Goal: Task Accomplishment & Management: Manage account settings

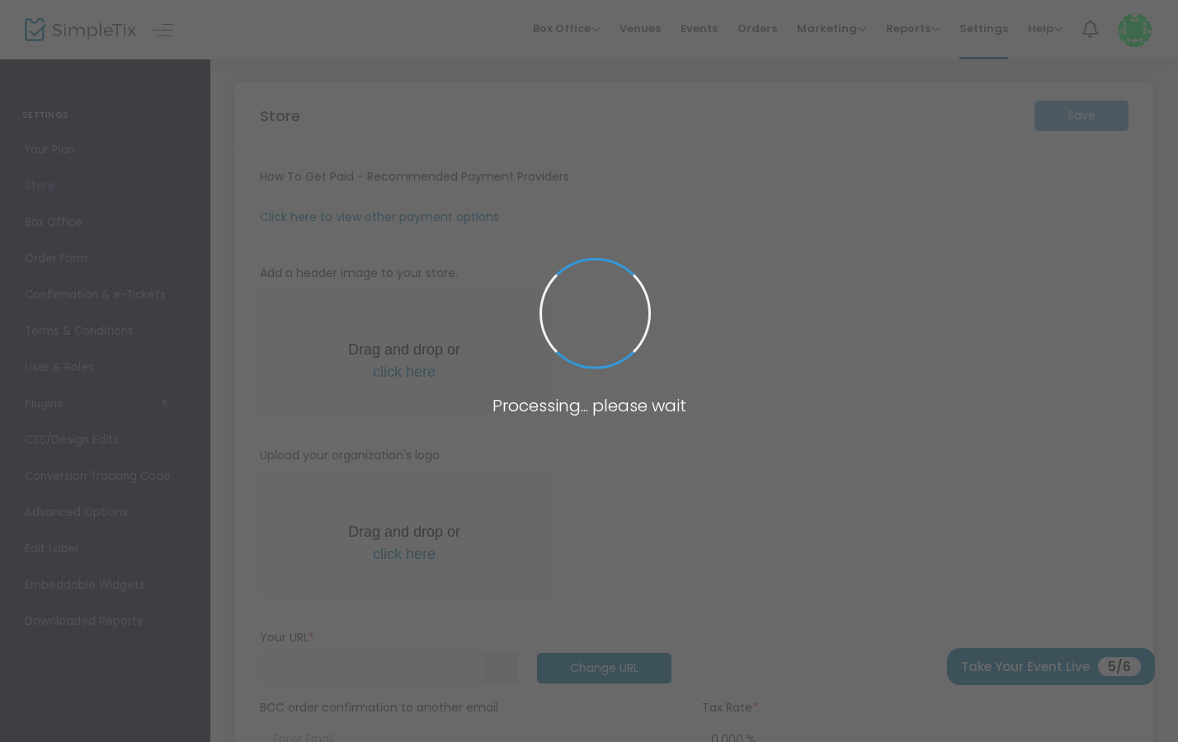
type input "[URL]"
radio input "true"
radio input "false"
radio input "true"
type input "[GEOGRAPHIC_DATA]"
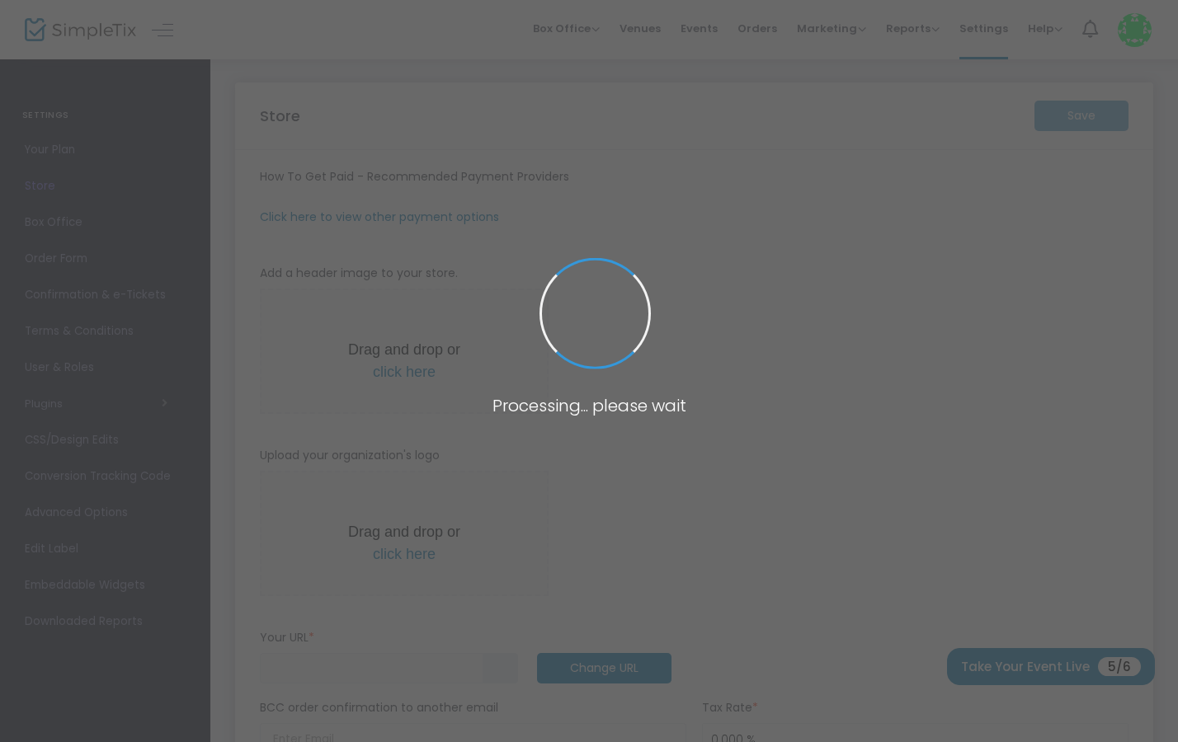
type input "8506039532"
type input "[DOMAIN_NAME][URL]"
type input "ras_Royal"
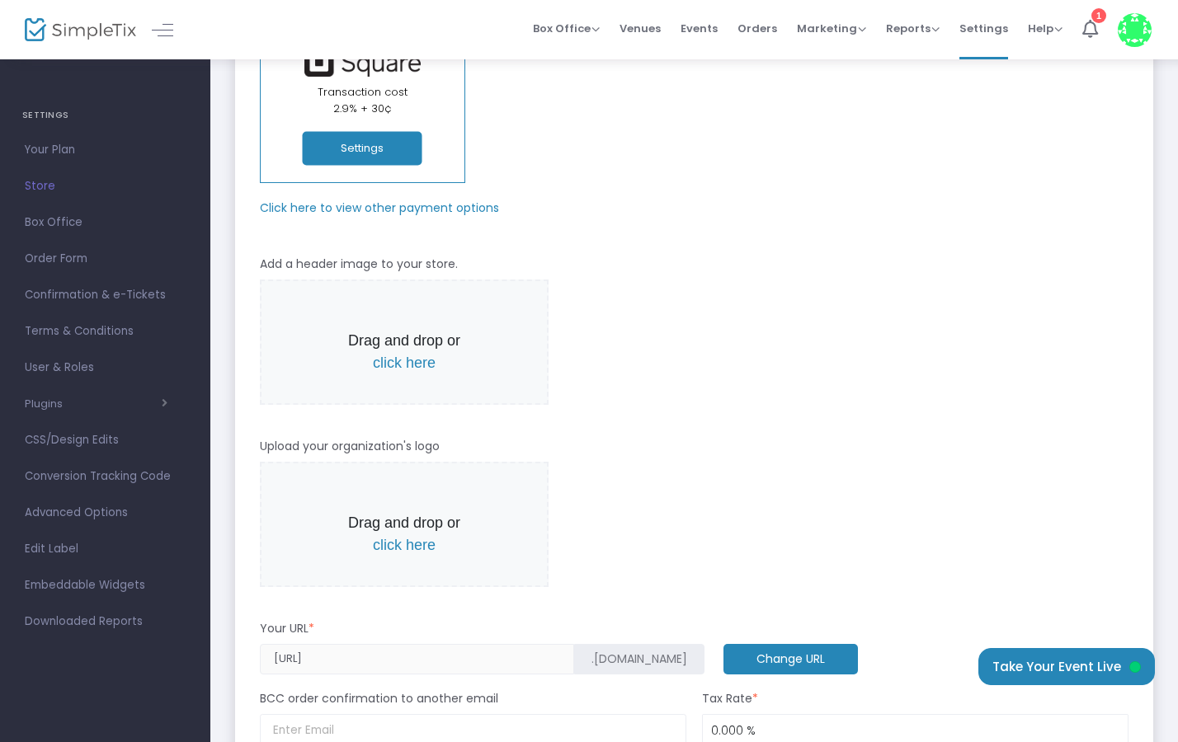
scroll to position [186, 0]
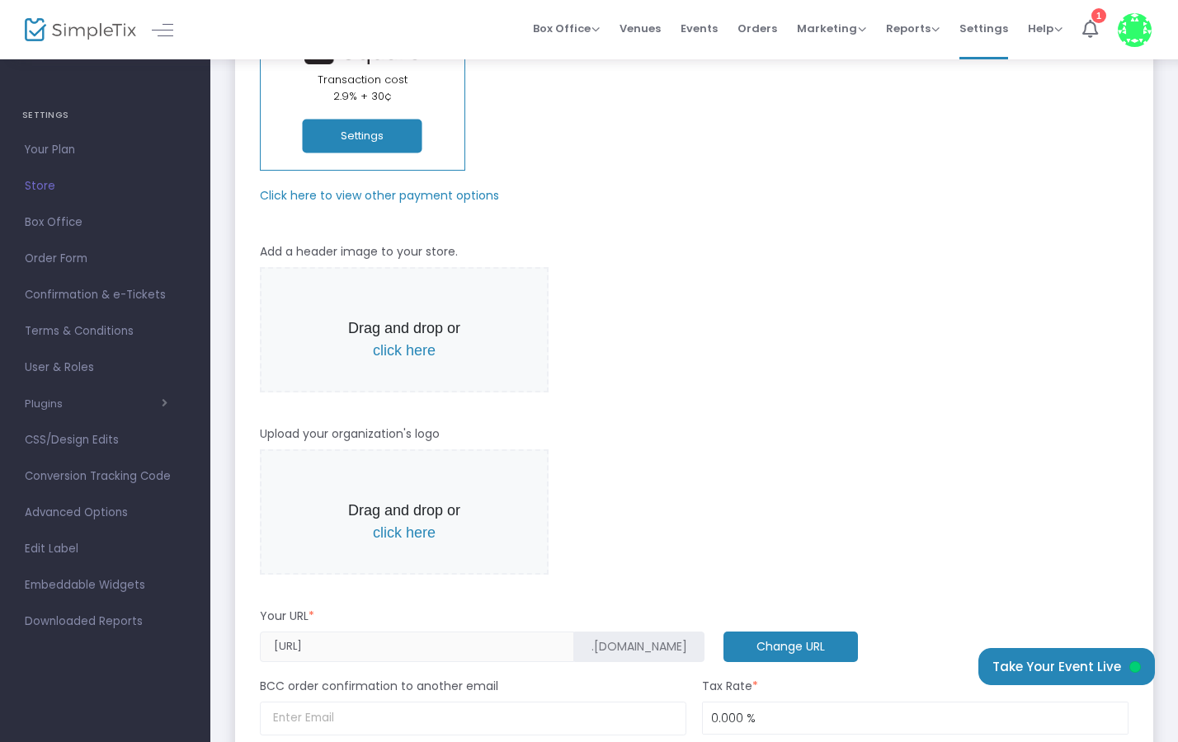
click at [411, 346] on span "click here" at bounding box center [404, 350] width 63 height 16
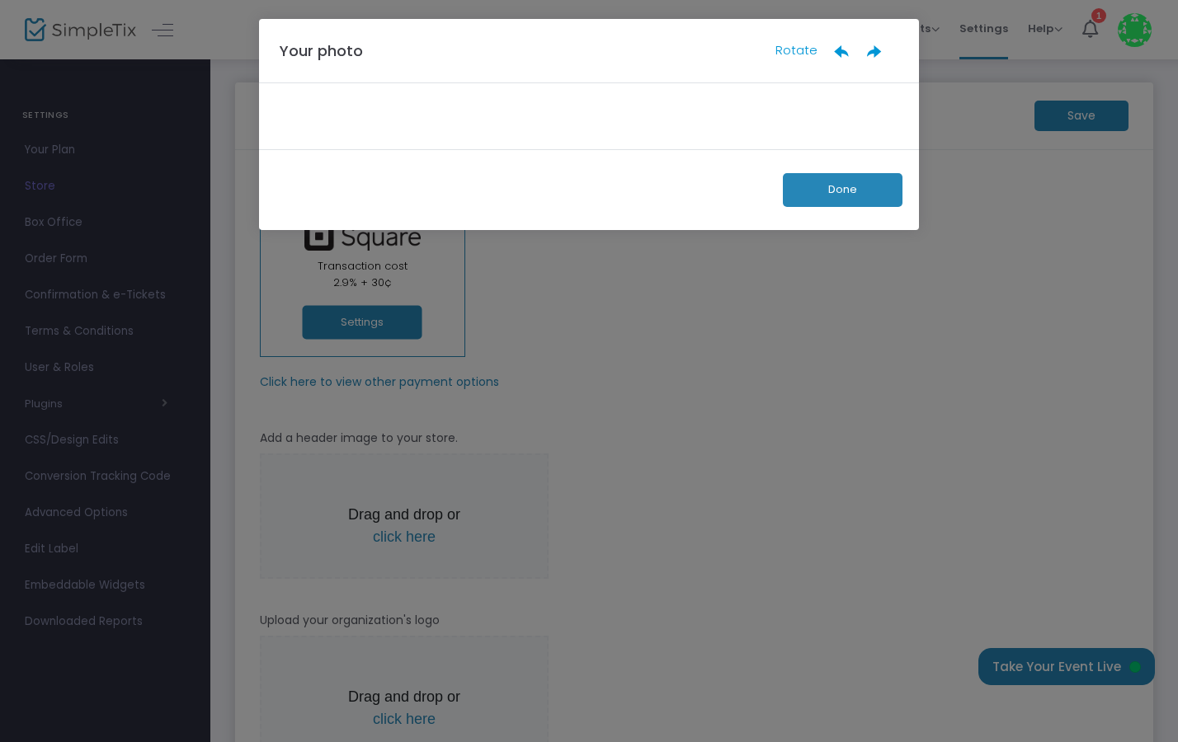
scroll to position [0, 0]
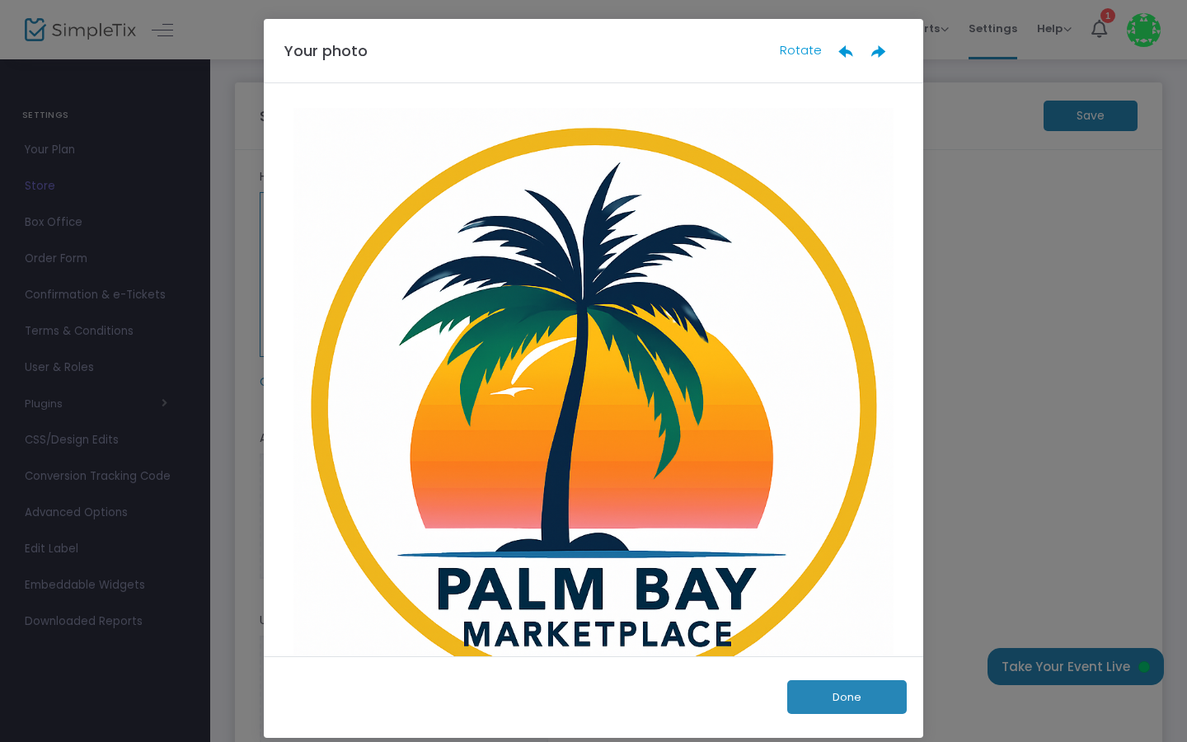
click at [810, 689] on button "Done" at bounding box center [848, 697] width 120 height 34
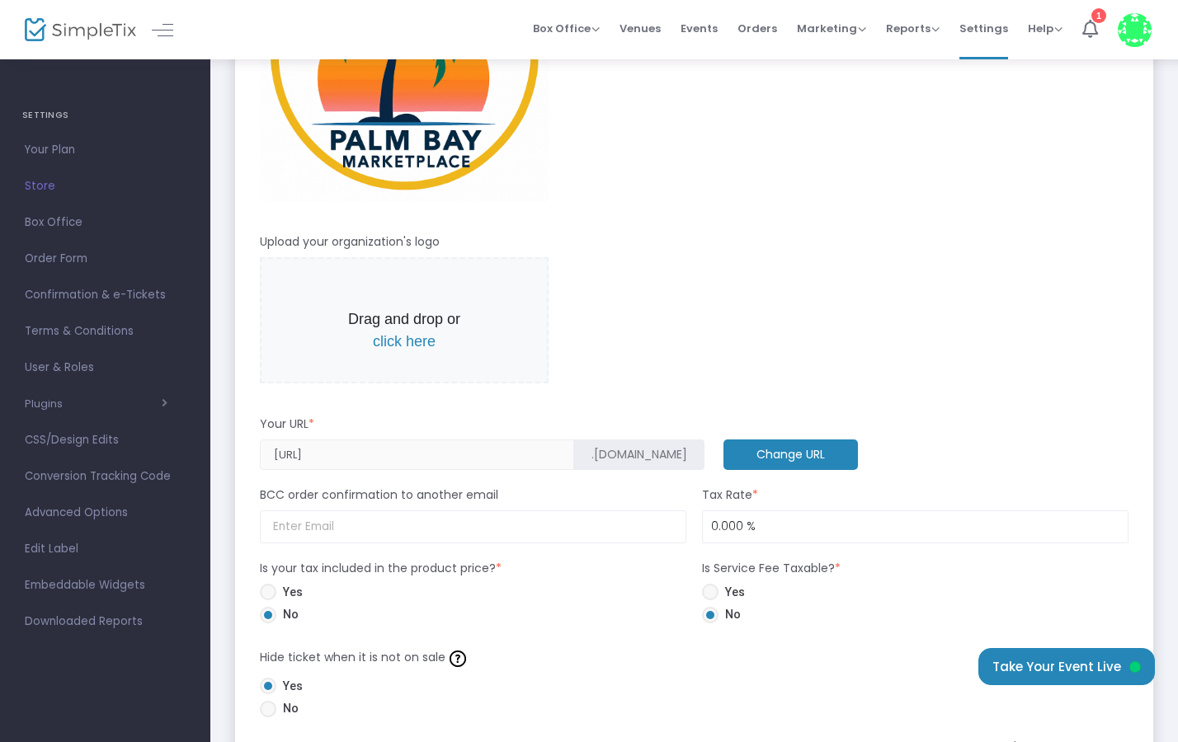
scroll to position [542, 0]
click at [421, 340] on span "click here" at bounding box center [404, 340] width 63 height 16
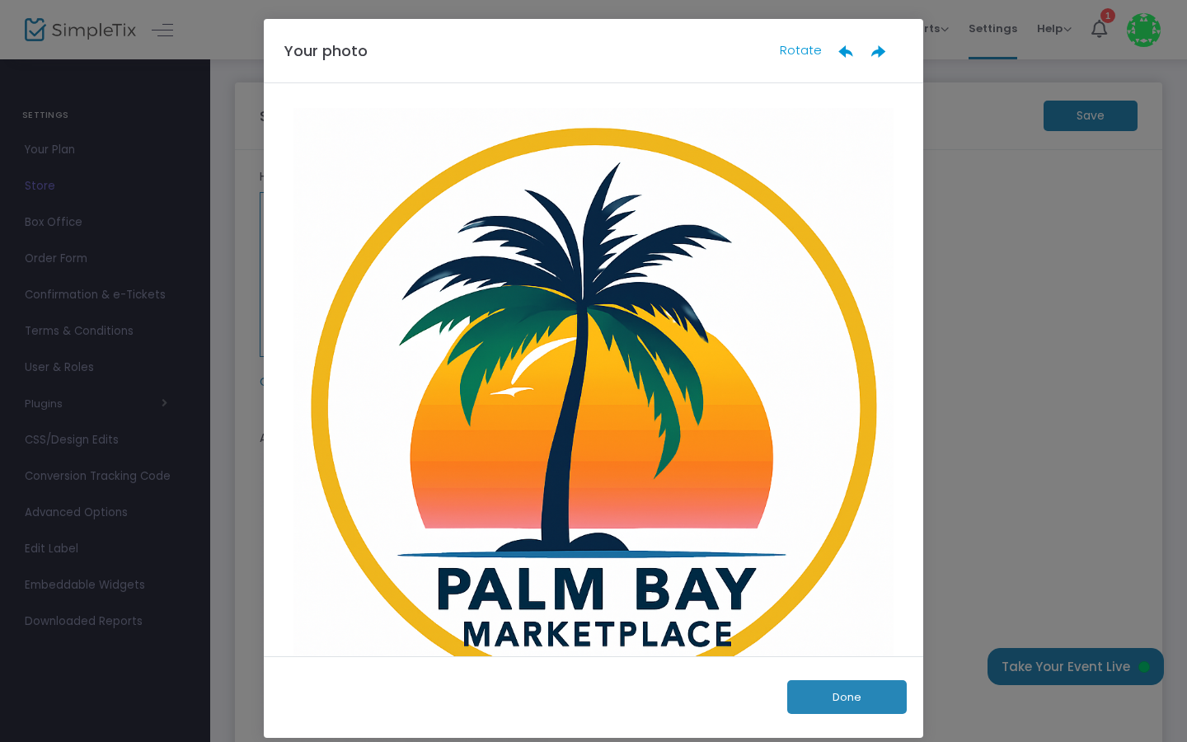
click at [810, 697] on button "Done" at bounding box center [848, 697] width 120 height 34
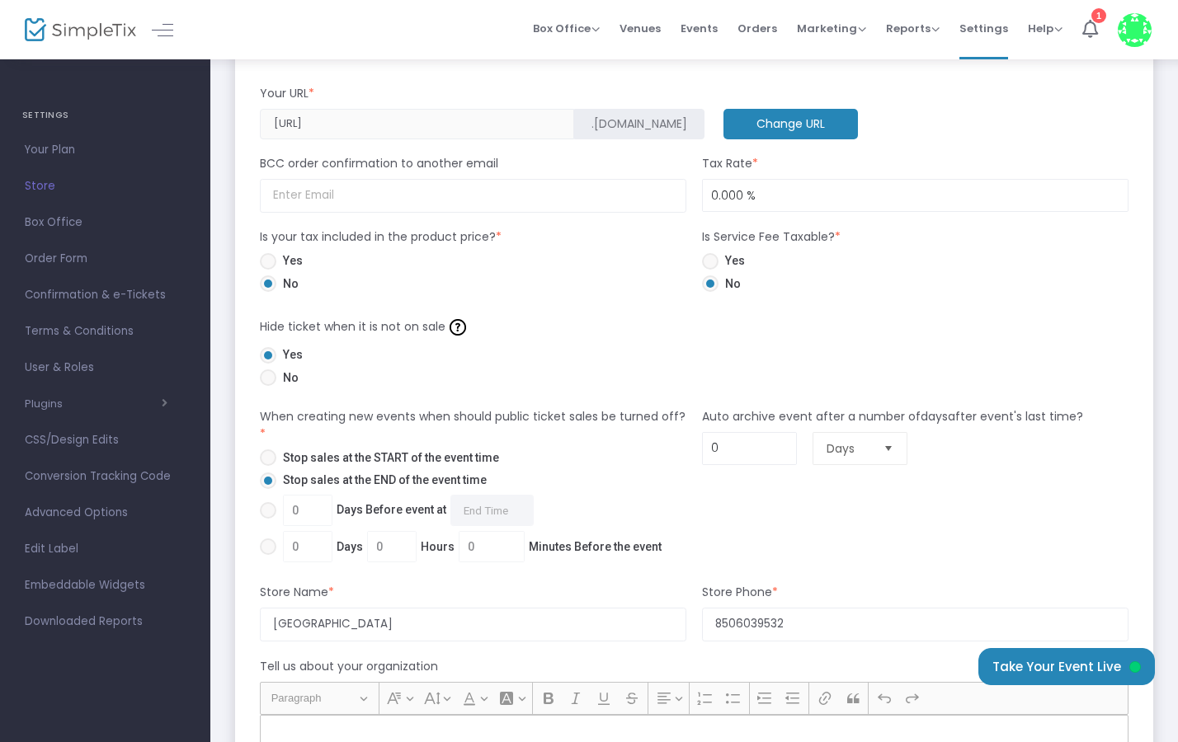
scroll to position [1036, 0]
click at [274, 261] on span at bounding box center [268, 260] width 16 height 16
click at [268, 269] on input "Yes" at bounding box center [267, 269] width 1 height 1
radio input "true"
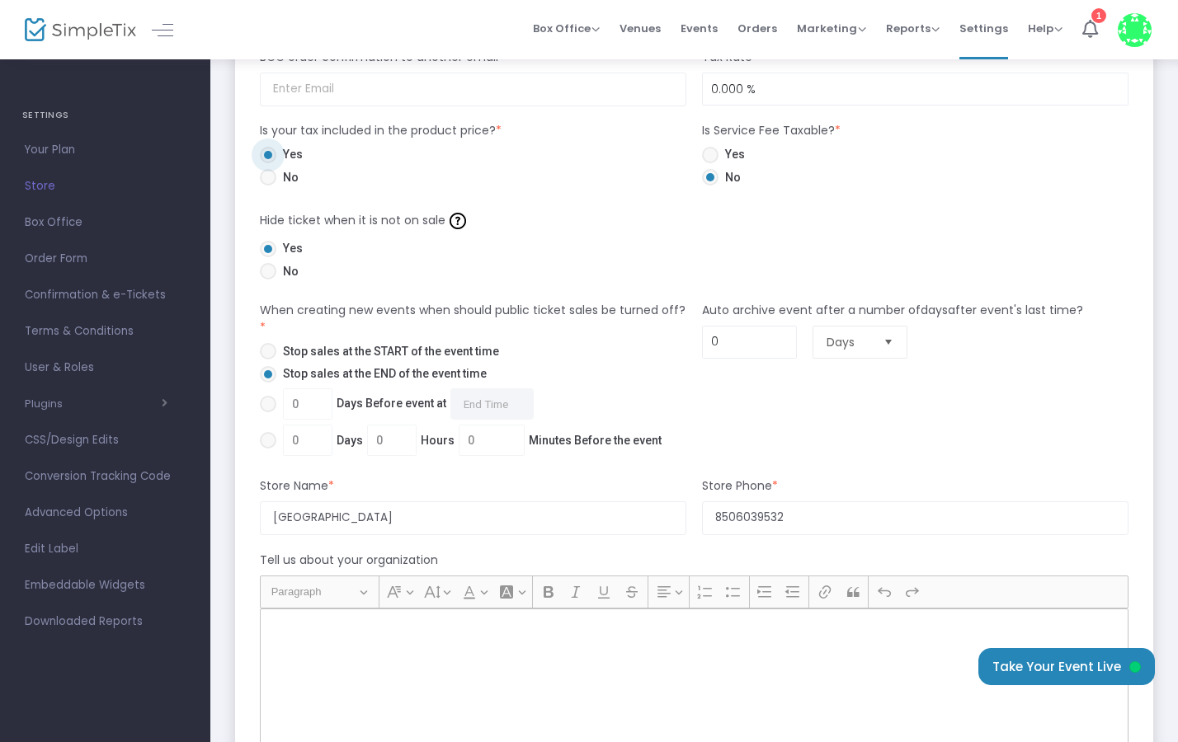
scroll to position [1140, 0]
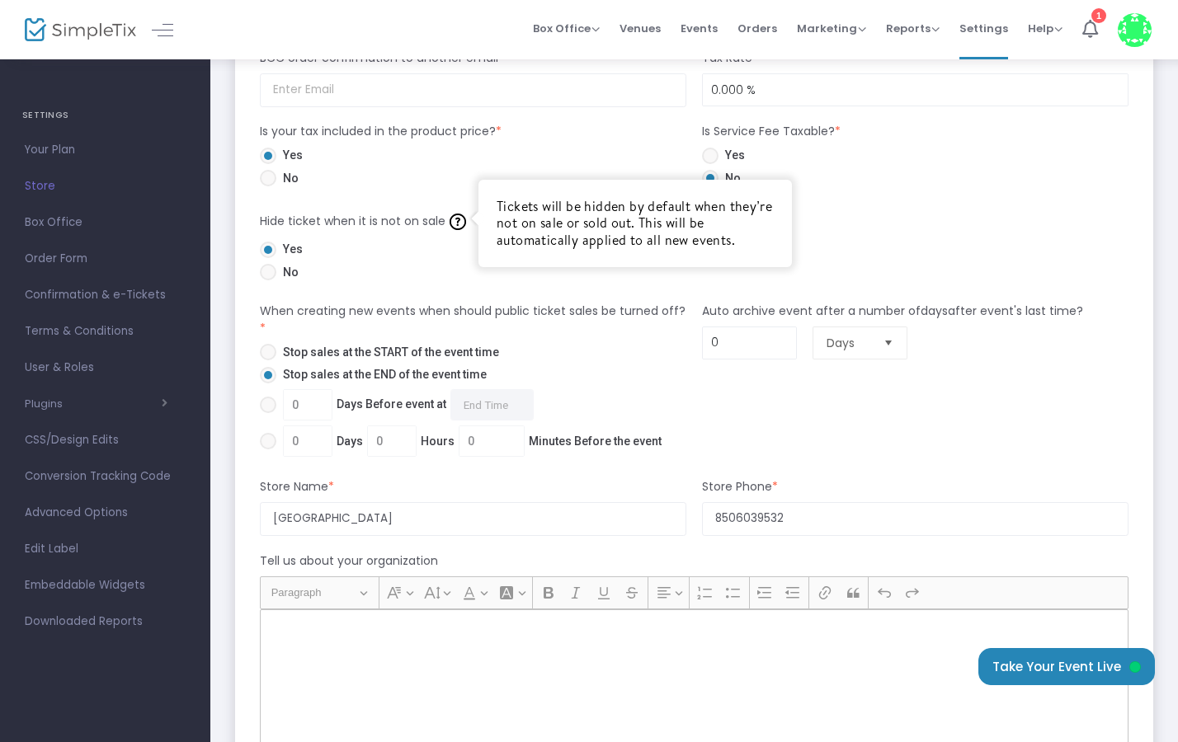
click at [458, 226] on img at bounding box center [457, 222] width 16 height 16
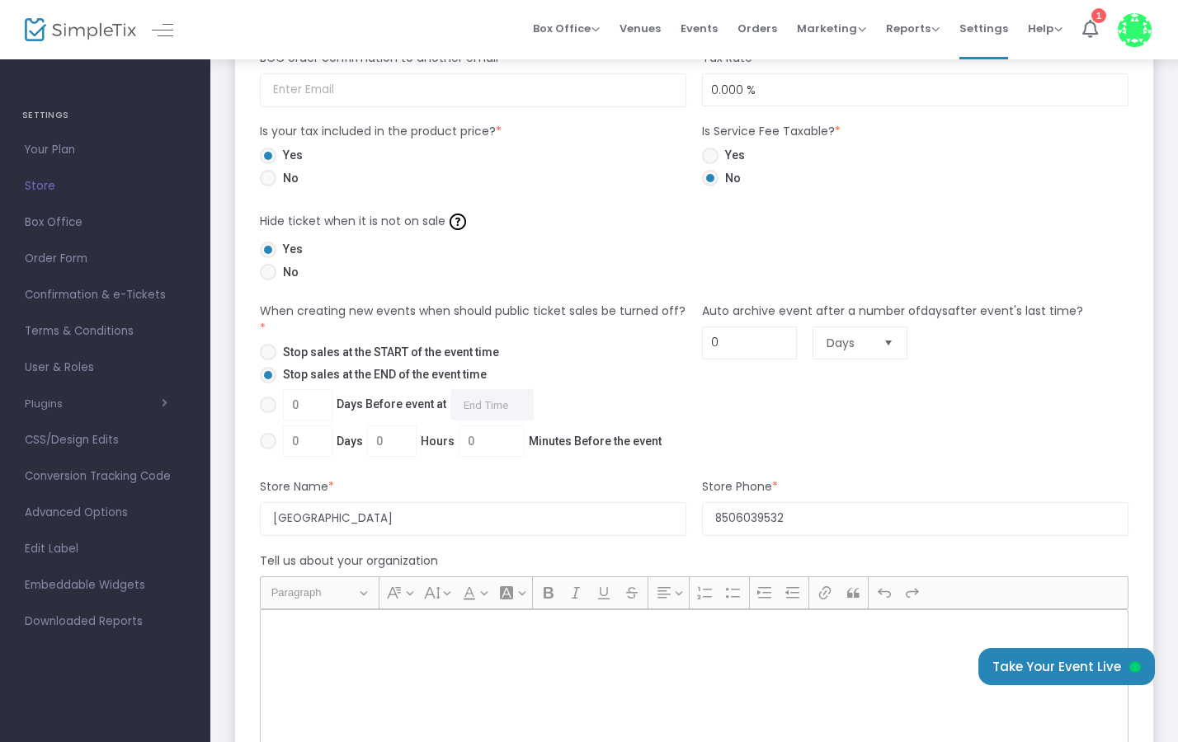
click at [439, 263] on div "Yes No" at bounding box center [477, 263] width 435 height 45
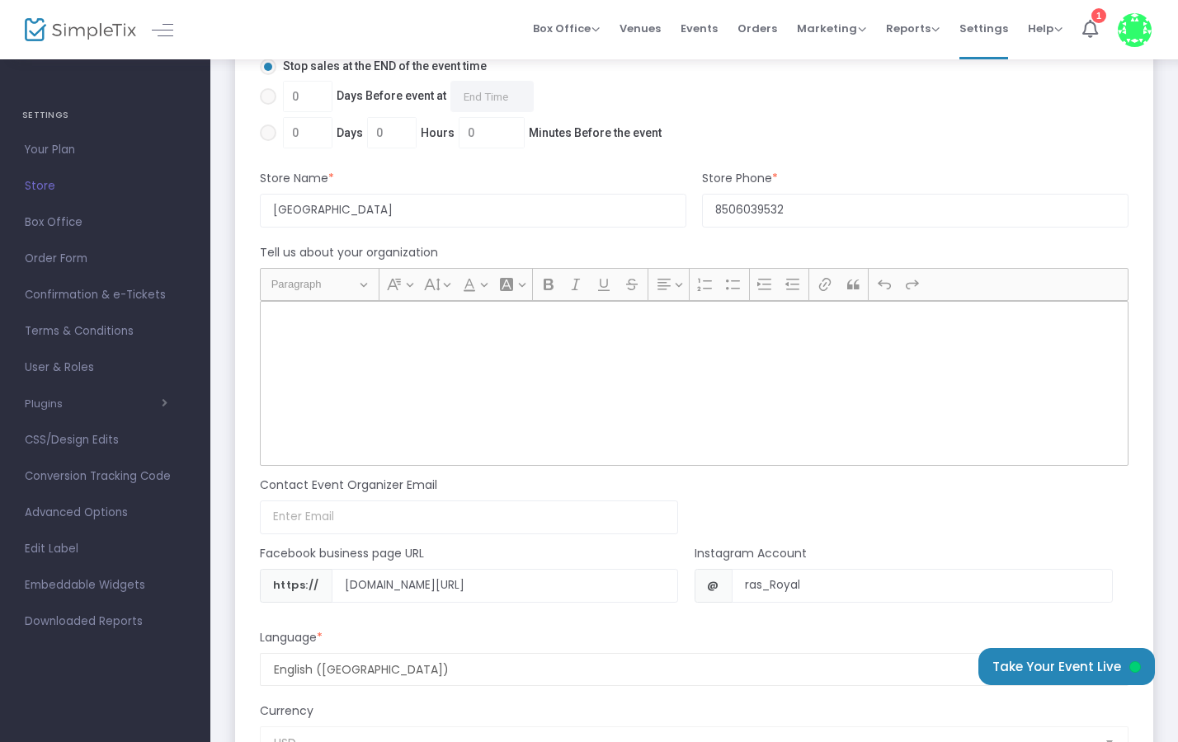
scroll to position [1451, 0]
click at [405, 337] on div "Rich Text Editor, main" at bounding box center [694, 381] width 868 height 165
click at [335, 332] on div "Rich Text Editor, main" at bounding box center [694, 381] width 868 height 165
click at [346, 332] on div "Rich Text Editor, main" at bounding box center [694, 381] width 868 height 165
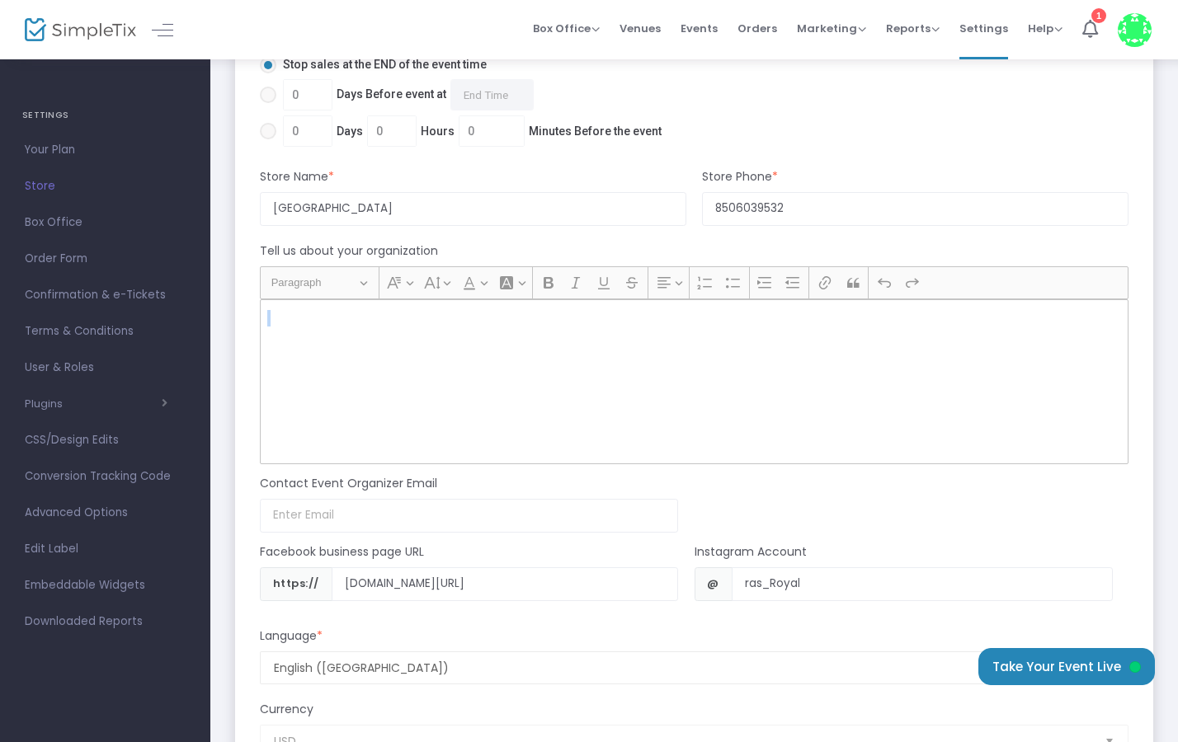
click at [346, 332] on div "Rich Text Editor, main" at bounding box center [694, 381] width 868 height 165
click at [323, 435] on div "Rich Text Editor, main" at bounding box center [694, 381] width 868 height 165
click at [331, 416] on div "Rich Text Editor, main" at bounding box center [694, 381] width 868 height 165
click at [310, 350] on div "Rich Text Editor, main" at bounding box center [694, 381] width 868 height 165
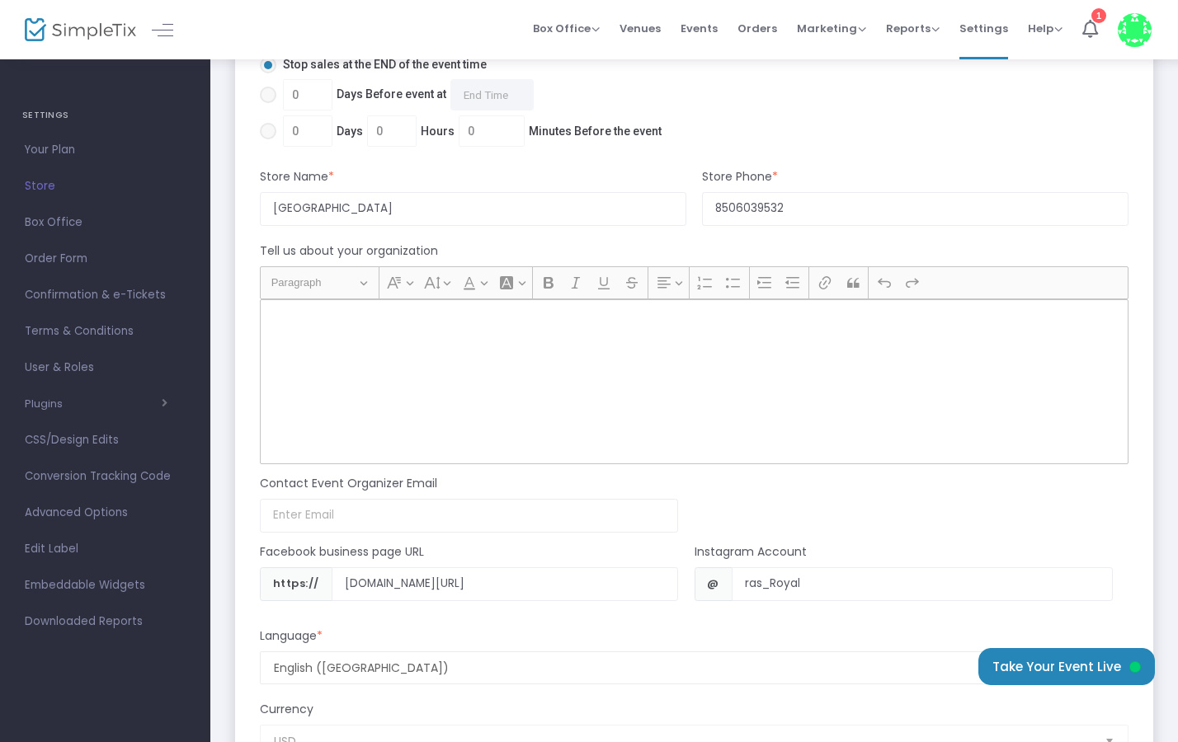
click at [422, 341] on div "Rich Text Editor, main" at bounding box center [694, 381] width 868 height 165
click at [515, 284] on button "Font Background Color Font Background Color" at bounding box center [511, 282] width 34 height 25
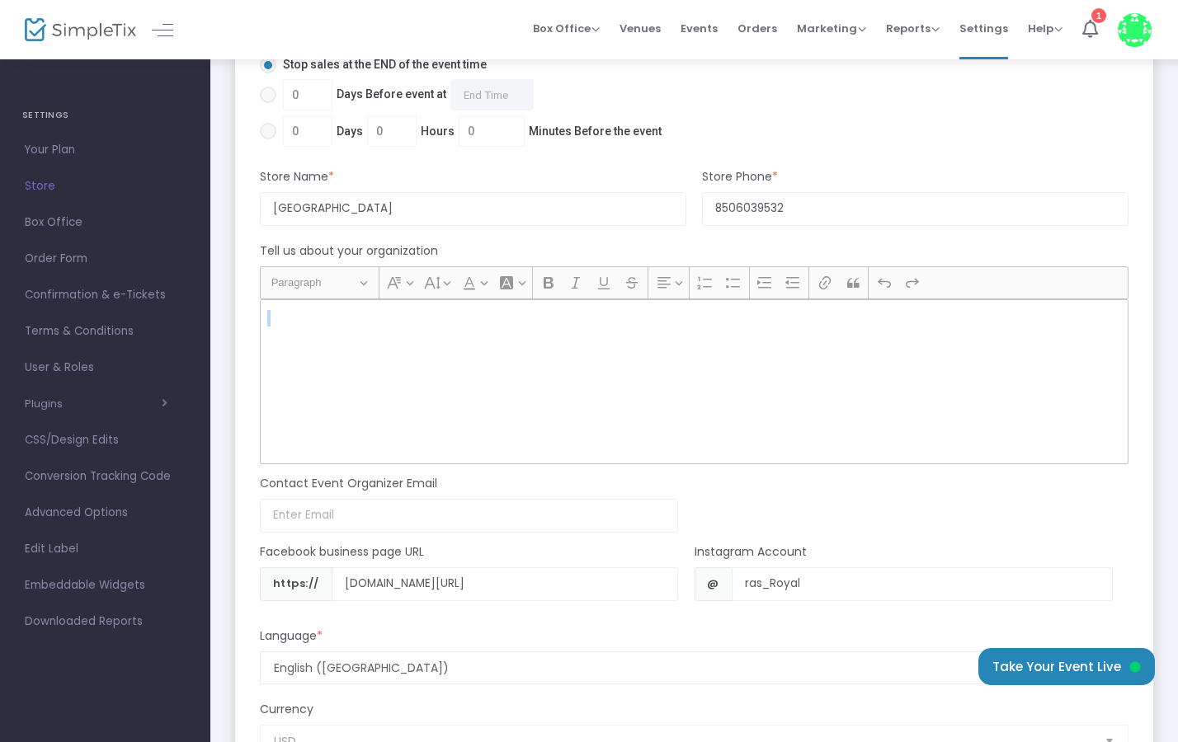
click at [453, 330] on div "Rich Text Editor, main" at bounding box center [694, 381] width 868 height 165
click at [461, 314] on p "Rich Text Editor, main" at bounding box center [693, 318] width 853 height 16
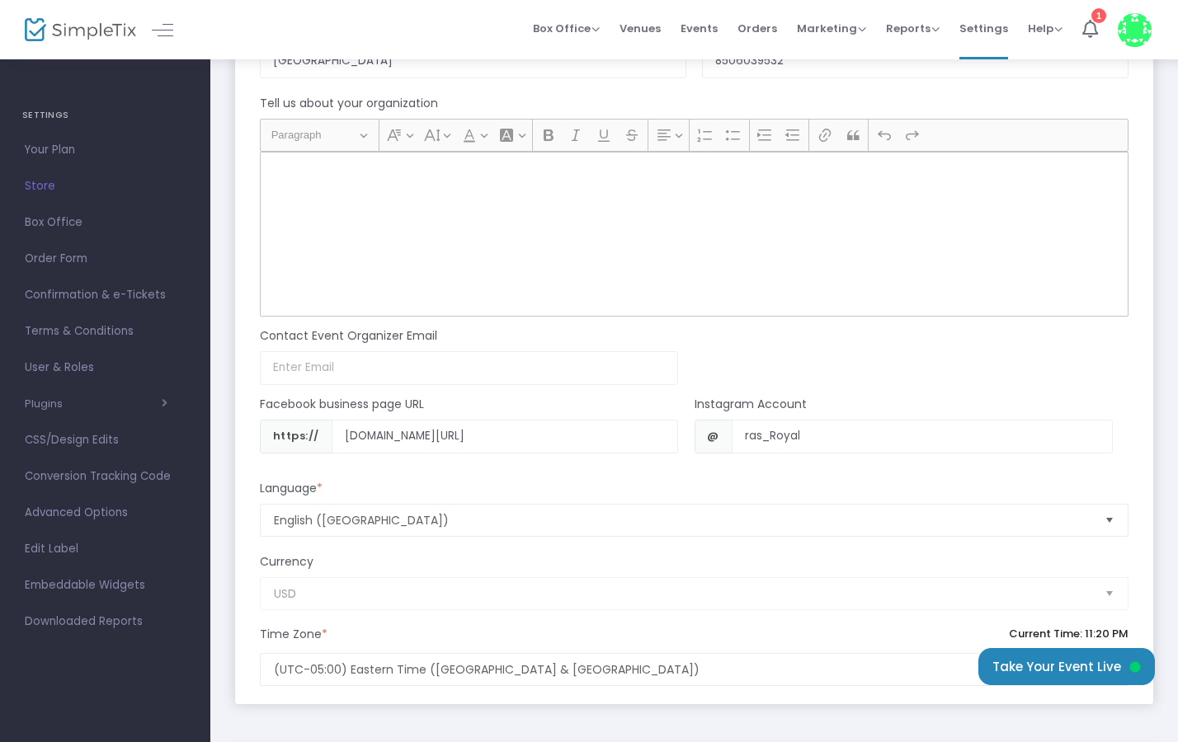
scroll to position [1603, 0]
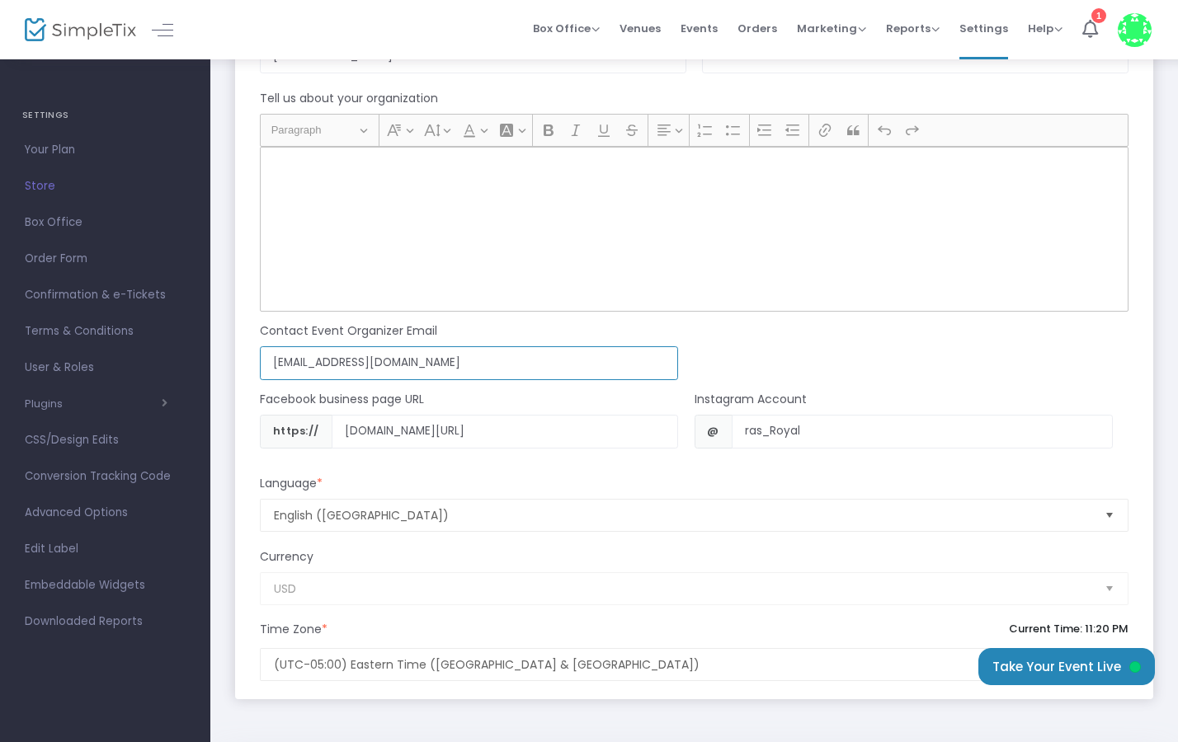
type input "[EMAIL_ADDRESS][DOMAIN_NAME]"
click at [593, 367] on input "[EMAIL_ADDRESS][DOMAIN_NAME]" at bounding box center [469, 363] width 418 height 34
click at [594, 367] on input "[EMAIL_ADDRESS][DOMAIN_NAME]" at bounding box center [469, 363] width 418 height 34
type input "Layersceo@gmail.com"
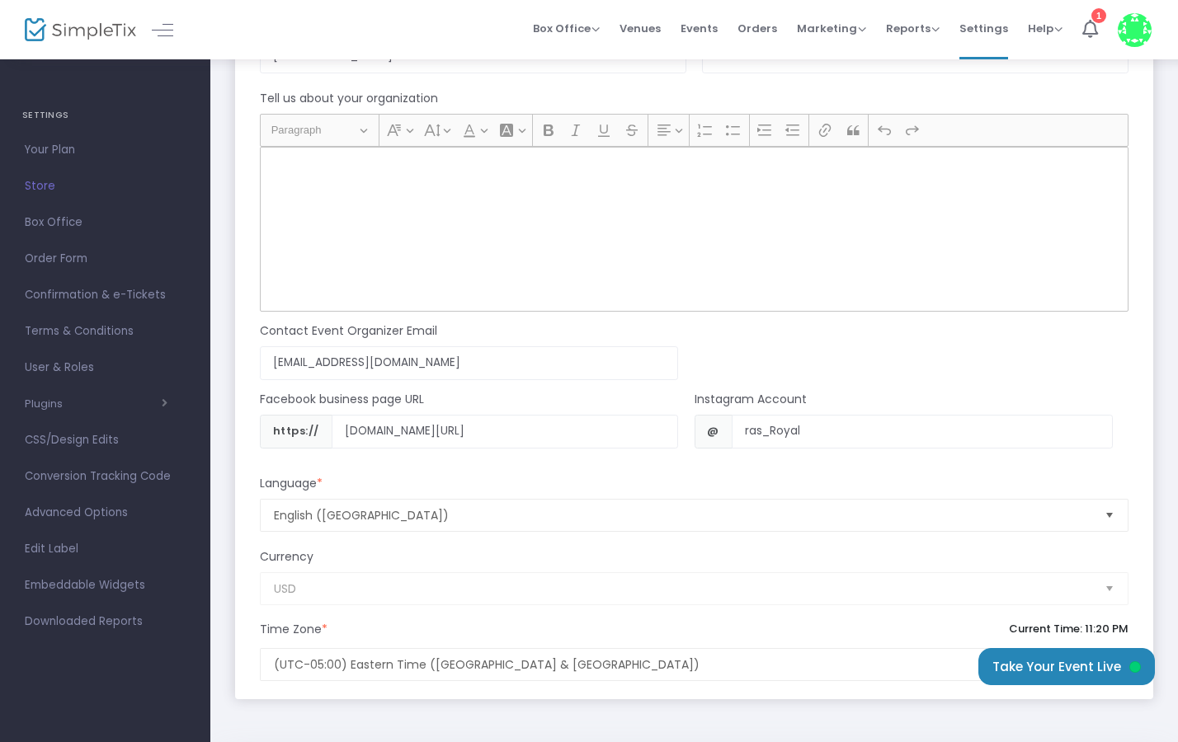
click at [326, 590] on div "USD" at bounding box center [694, 588] width 885 height 33
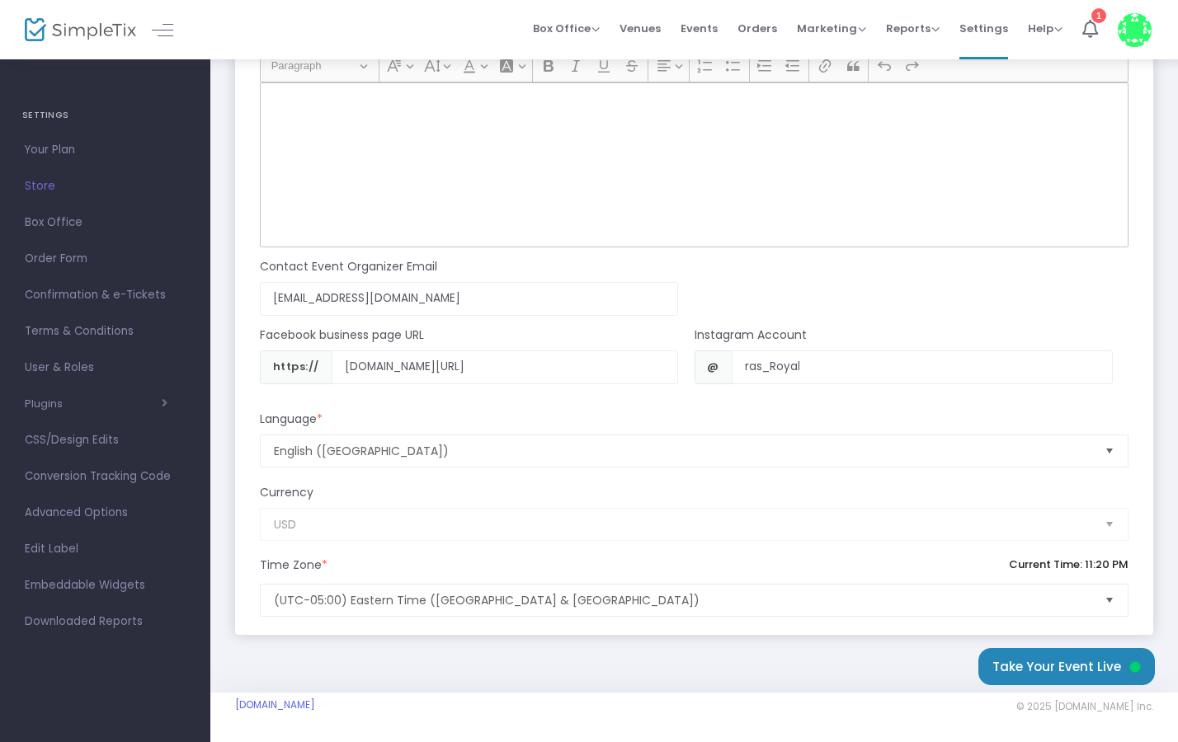
scroll to position [1672, 0]
click at [1048, 669] on button "Take Your Event Live" at bounding box center [1066, 666] width 176 height 37
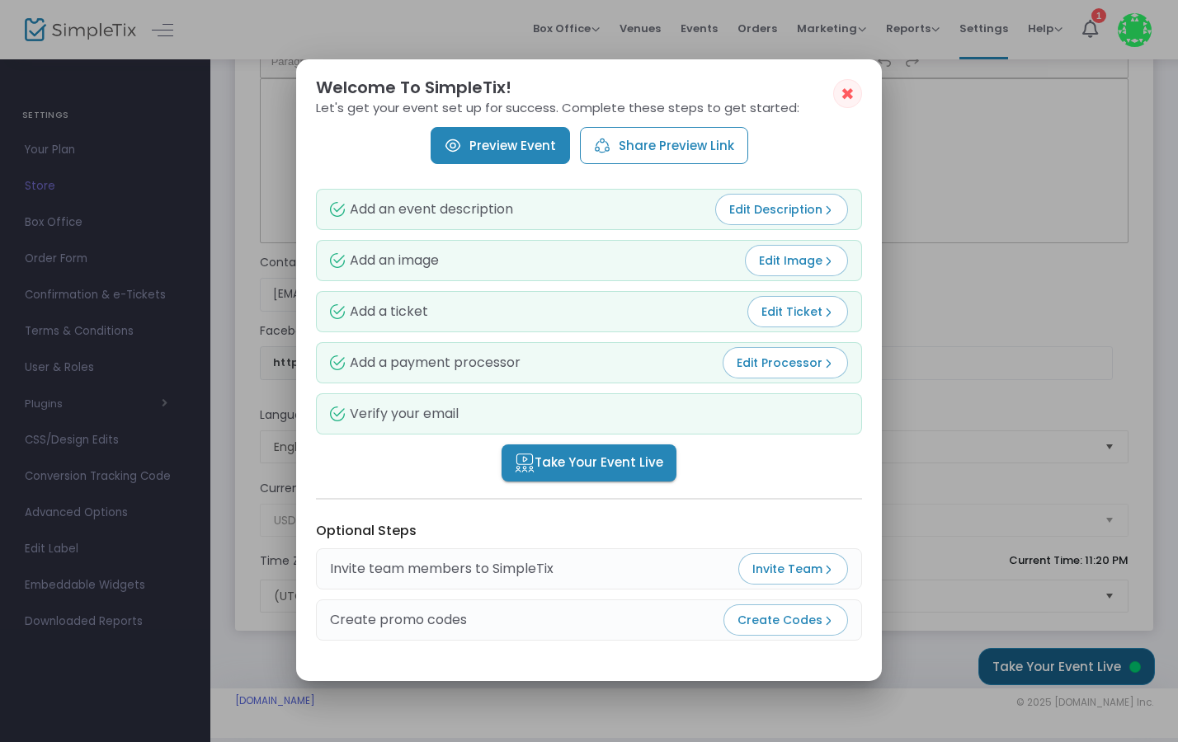
scroll to position [0, 0]
click at [789, 264] on span "Edit Image" at bounding box center [796, 260] width 75 height 16
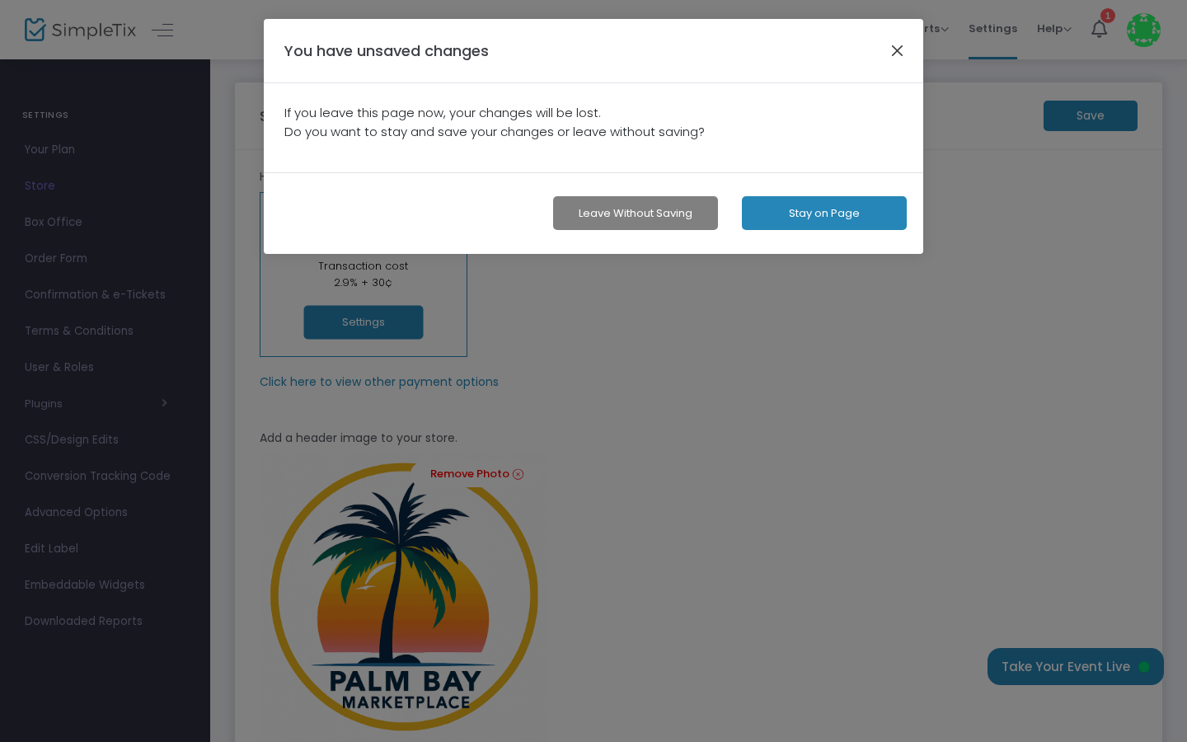
click at [898, 49] on button "button" at bounding box center [897, 50] width 21 height 21
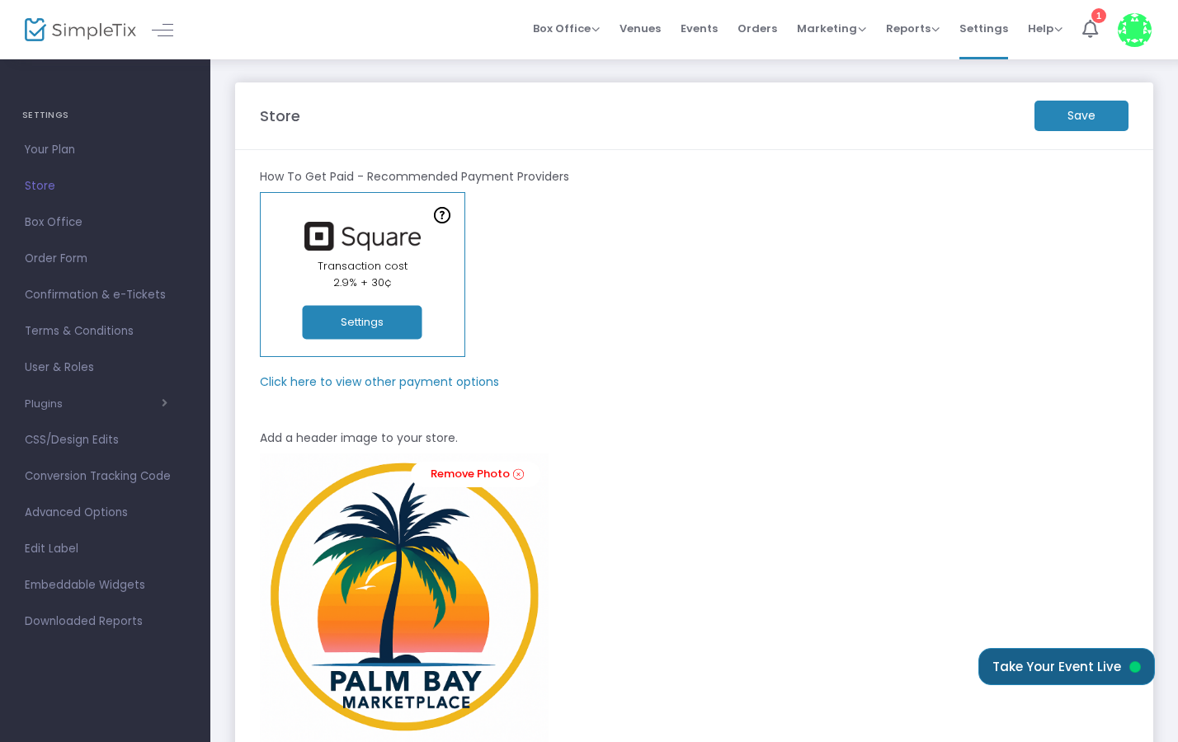
click at [1053, 663] on button "Take Your Event Live" at bounding box center [1066, 666] width 176 height 37
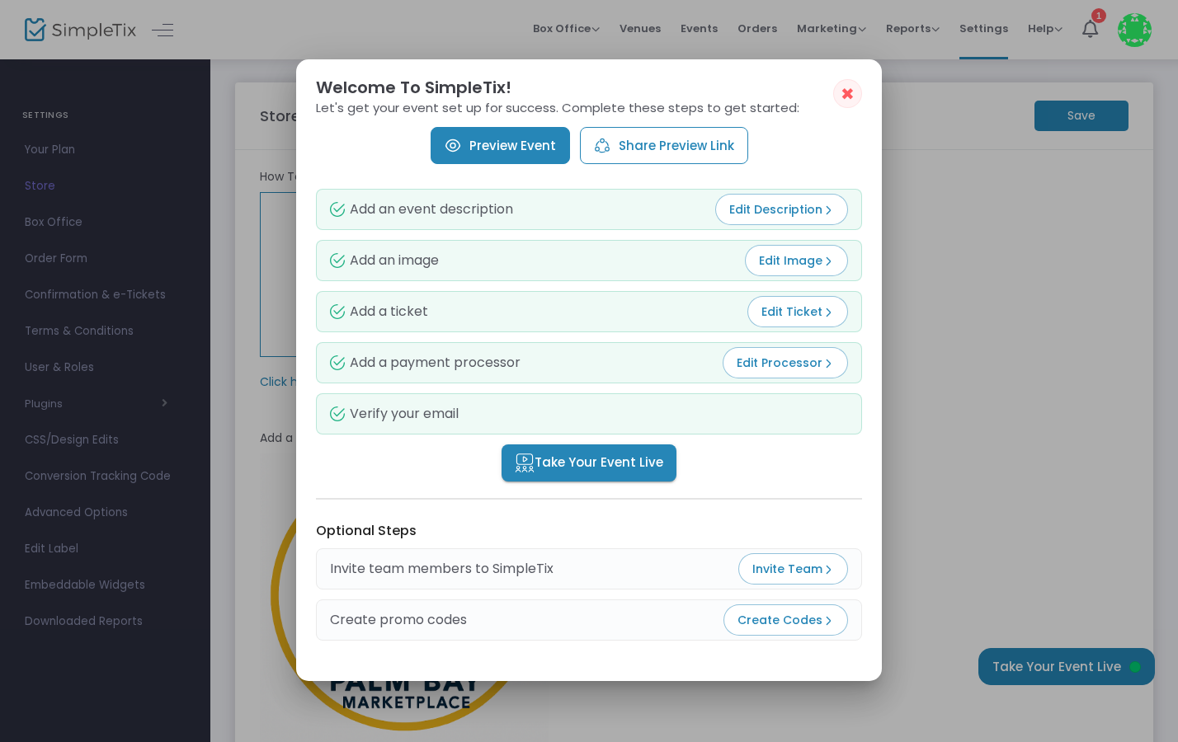
click at [494, 148] on link "Preview Event" at bounding box center [499, 145] width 139 height 37
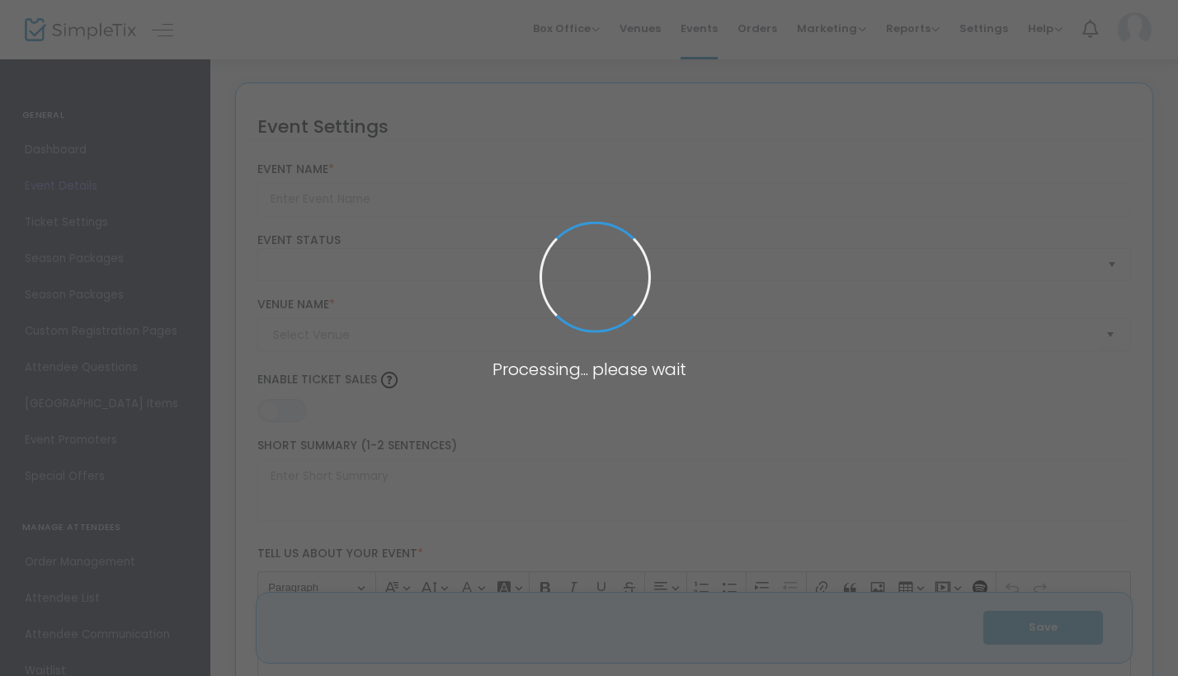
type input "[GEOGRAPHIC_DATA] Grand Opening Ceremony"
type textarea "Grand Opening of [GEOGRAPHIC_DATA]!Join us for an unforgettable evening as we o…"
type input "Register Now"
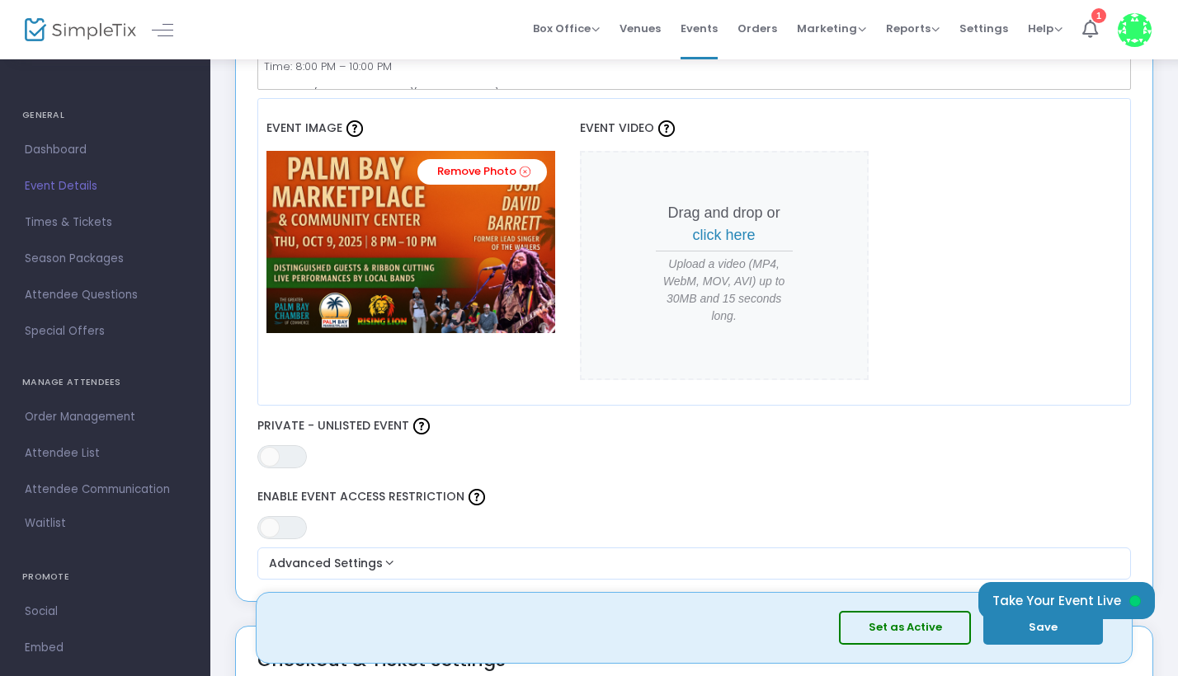
scroll to position [641, 0]
click at [928, 631] on button "Set as Active" at bounding box center [905, 628] width 132 height 34
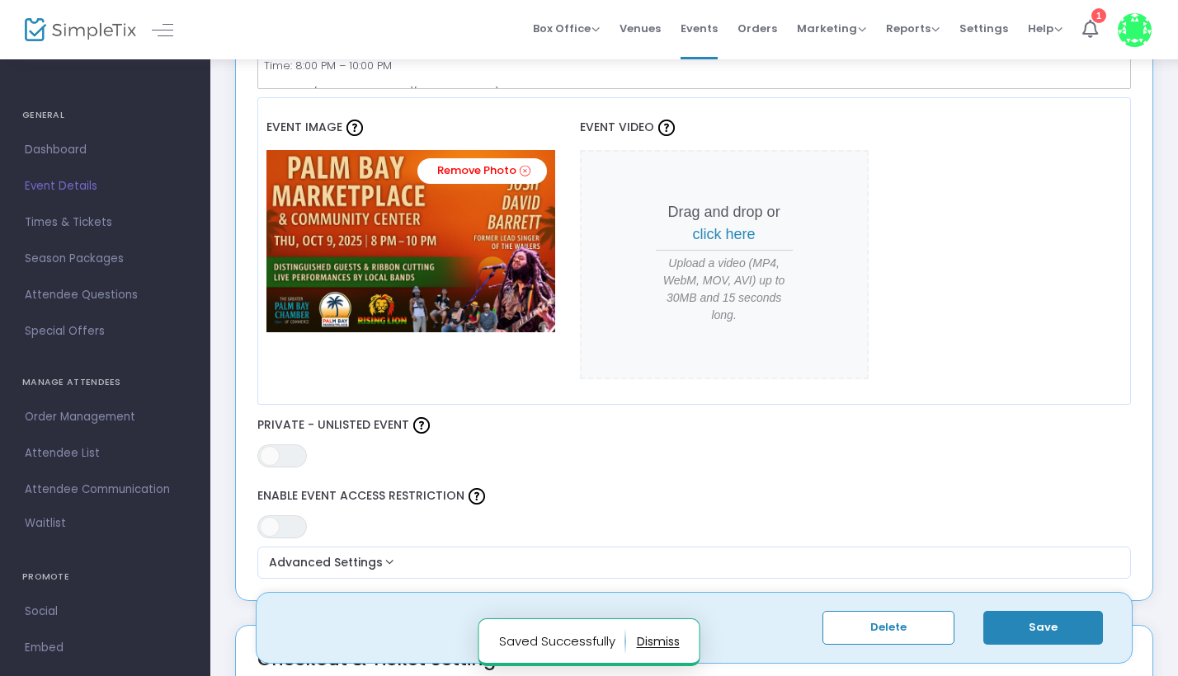
click at [1038, 626] on button "Save" at bounding box center [1043, 628] width 120 height 34
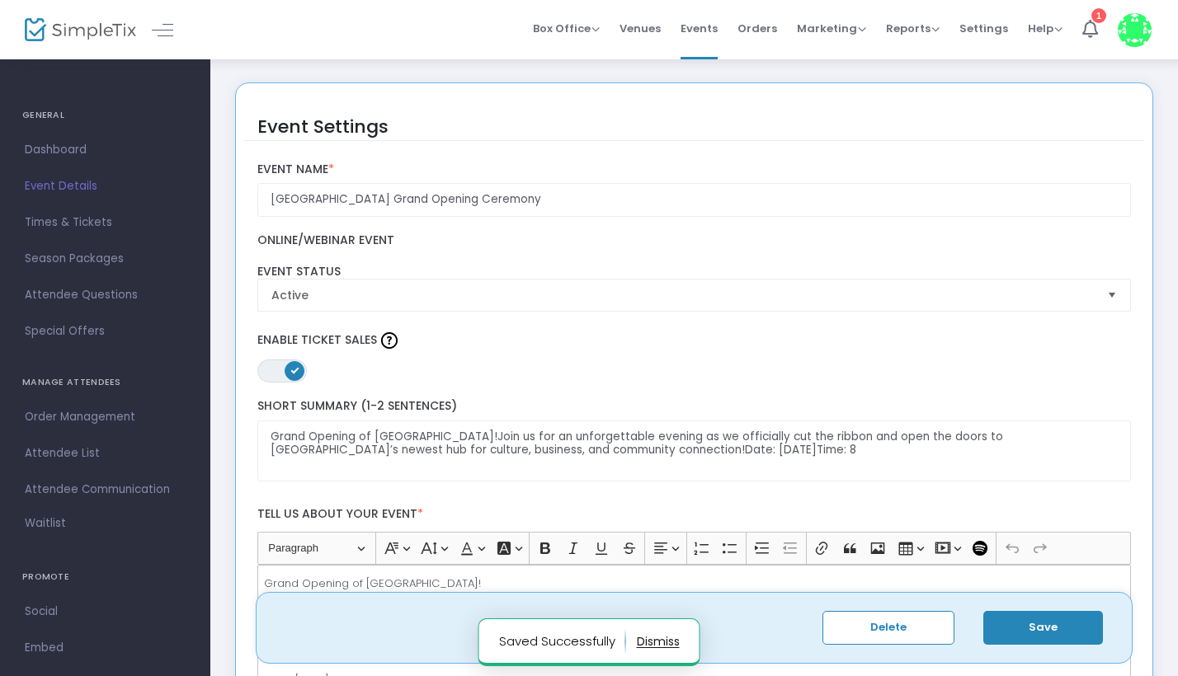
scroll to position [0, 0]
click at [1088, 21] on icon at bounding box center [1090, 29] width 16 height 18
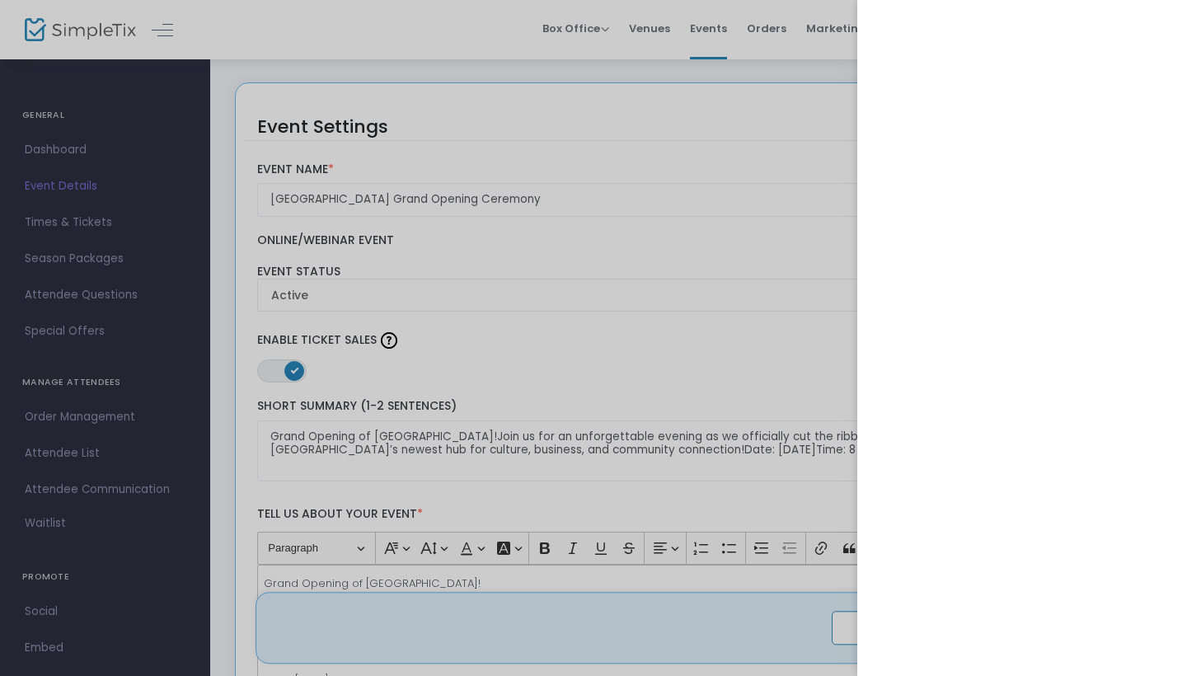
click at [476, 43] on div at bounding box center [593, 338] width 1187 height 676
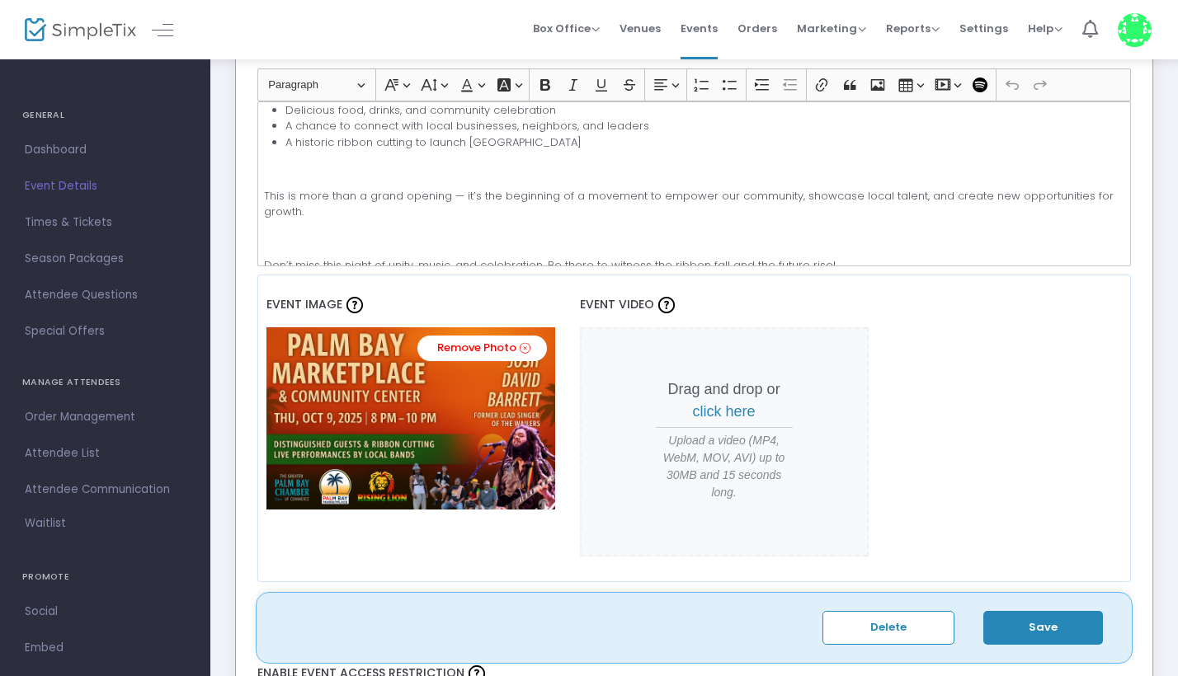
scroll to position [1060, 0]
click at [1026, 632] on button "Save" at bounding box center [1043, 628] width 120 height 34
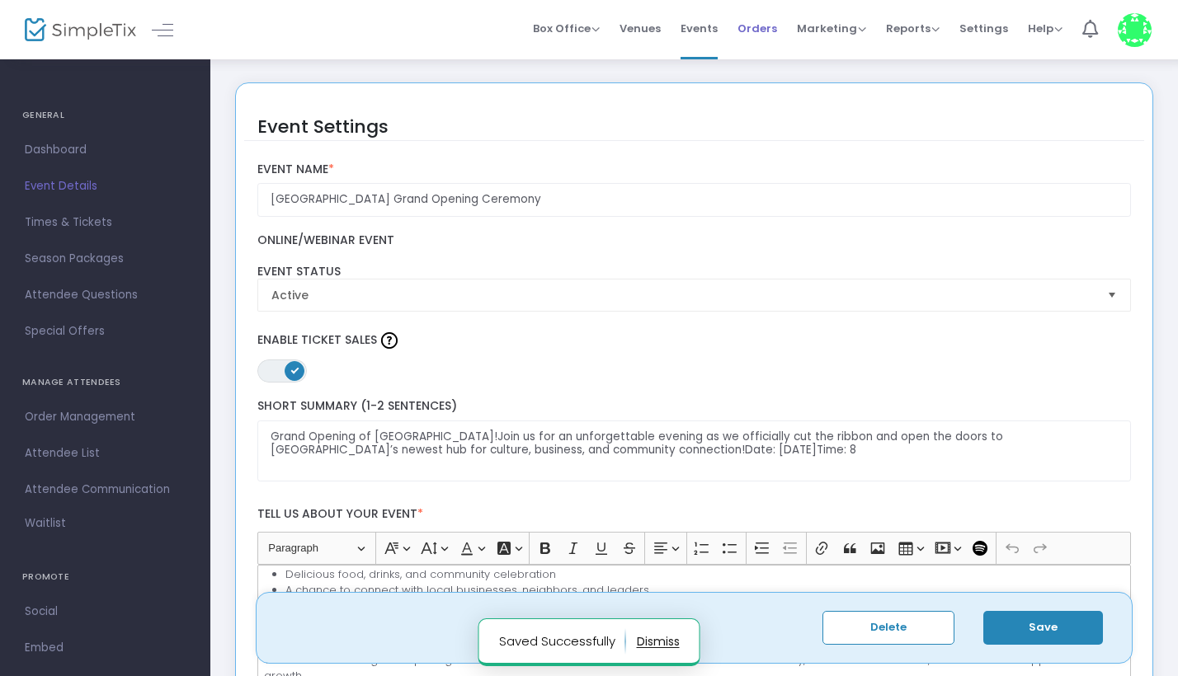
scroll to position [0, 0]
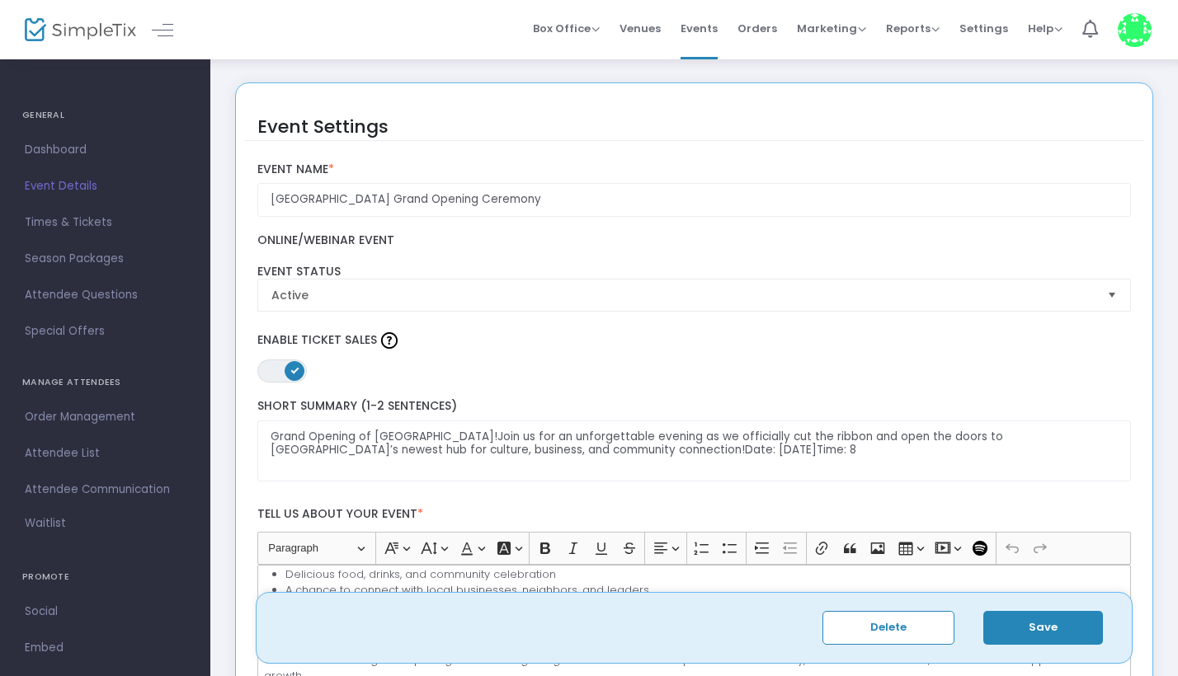
click at [55, 181] on span "Event Details" at bounding box center [105, 186] width 161 height 21
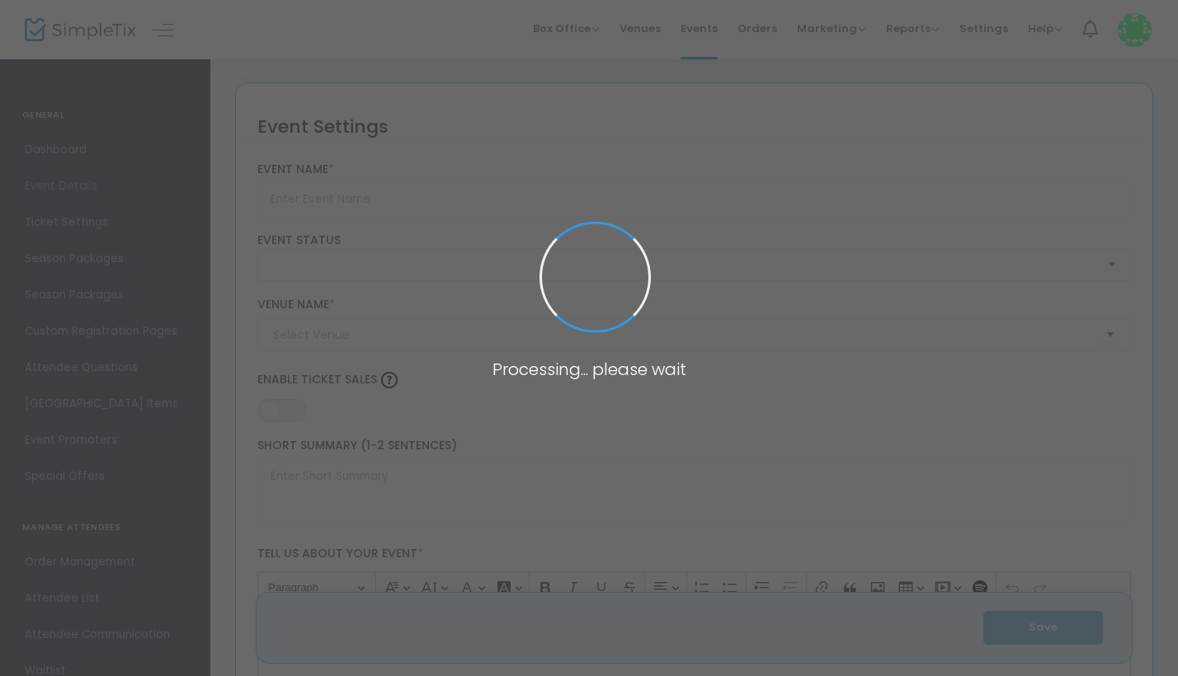
type input "[GEOGRAPHIC_DATA] Grand Opening Ceremony"
type textarea "Grand Opening of [GEOGRAPHIC_DATA]!Join us for an unforgettable evening as we o…"
type input "Register Now"
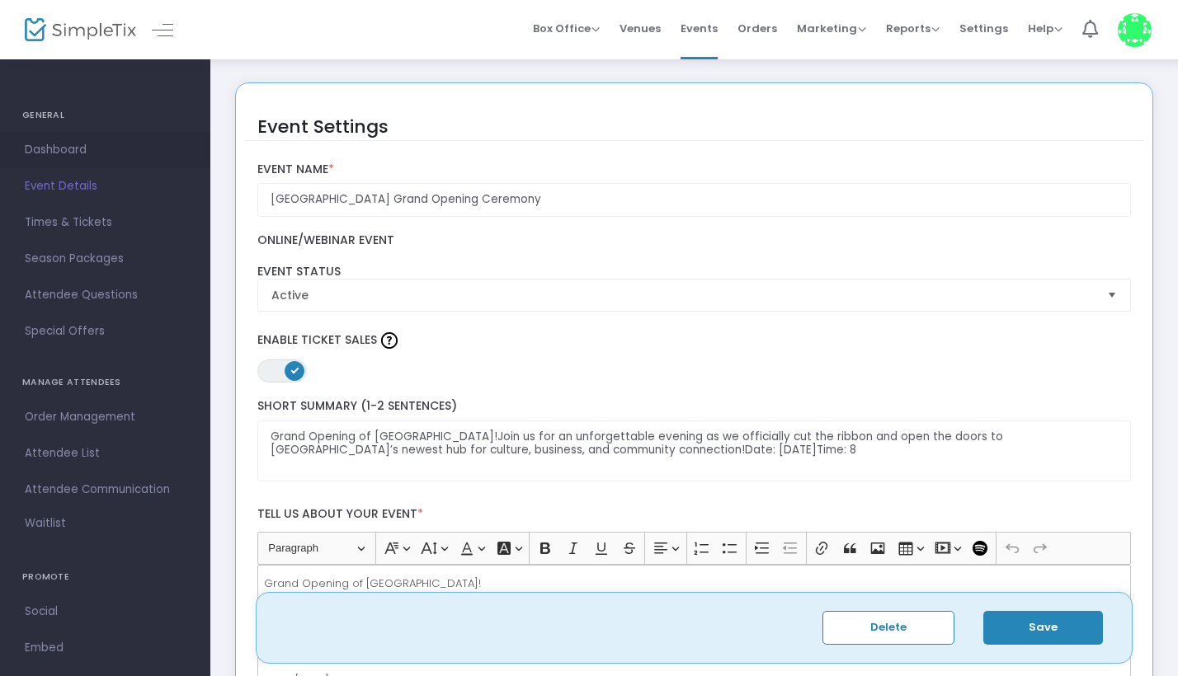
click at [56, 148] on span "Dashboard" at bounding box center [105, 149] width 161 height 21
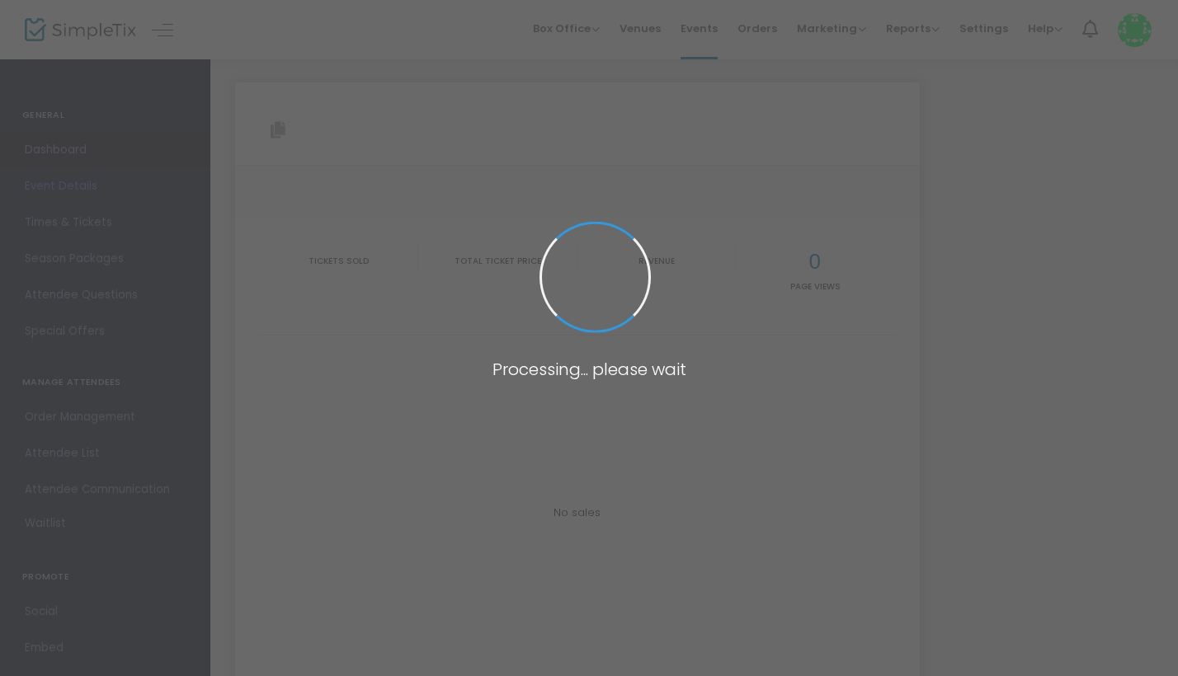
type input "[URL][DOMAIN_NAME]"
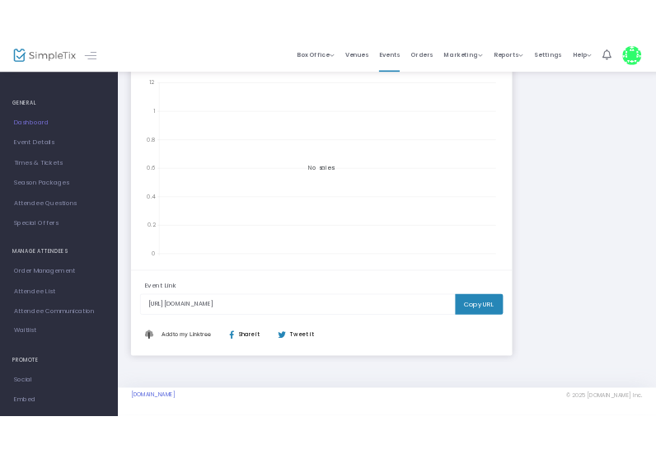
scroll to position [333, 0]
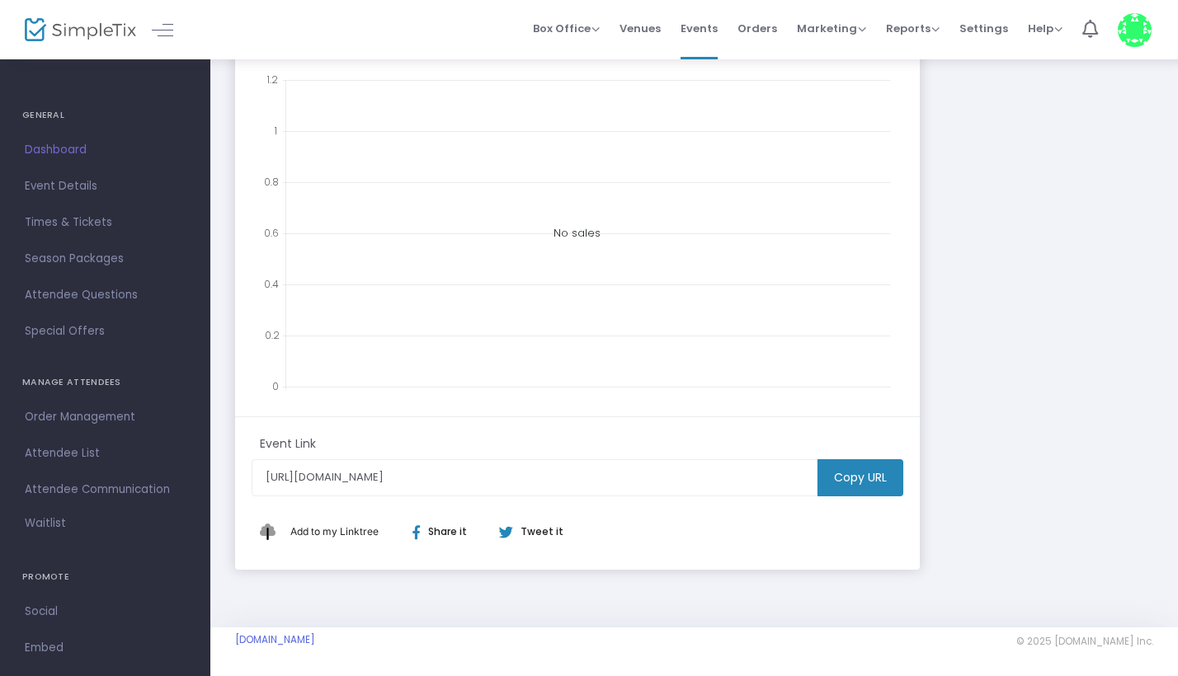
click at [839, 483] on m-button "Copy URL" at bounding box center [860, 477] width 86 height 37
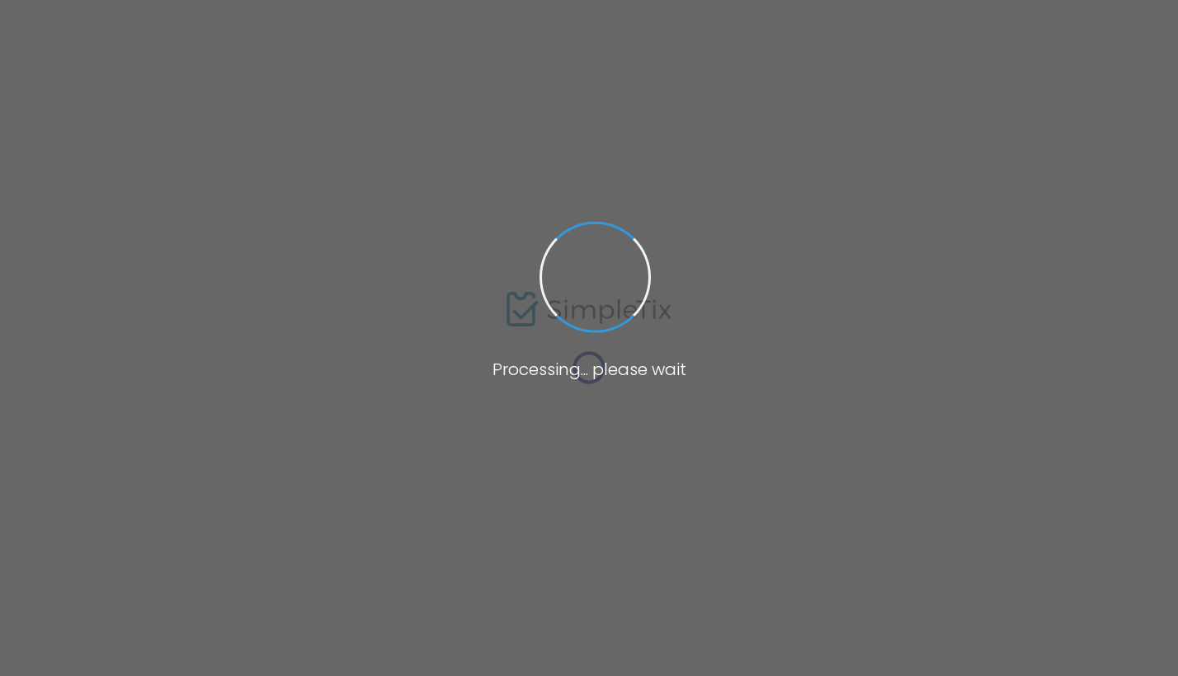
type input "[URL]"
radio input "true"
radio input "false"
radio input "true"
type input "[GEOGRAPHIC_DATA]"
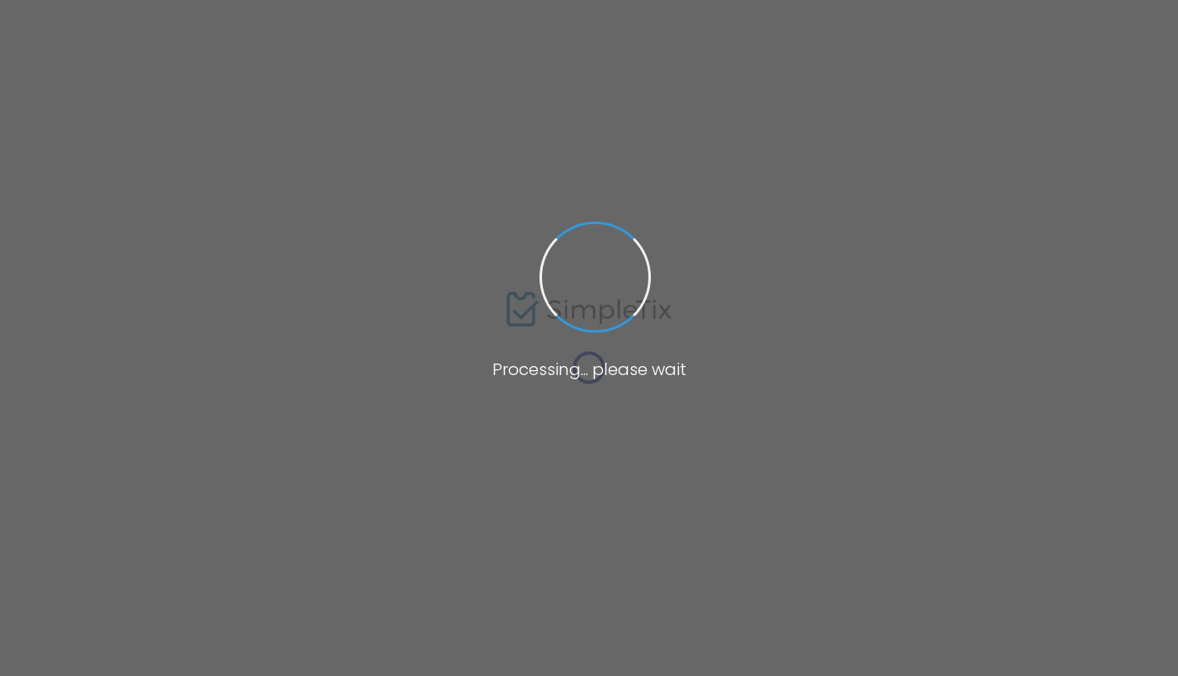
type input "8506039532"
type input "[DOMAIN_NAME][URL]"
type input "ras_Royal"
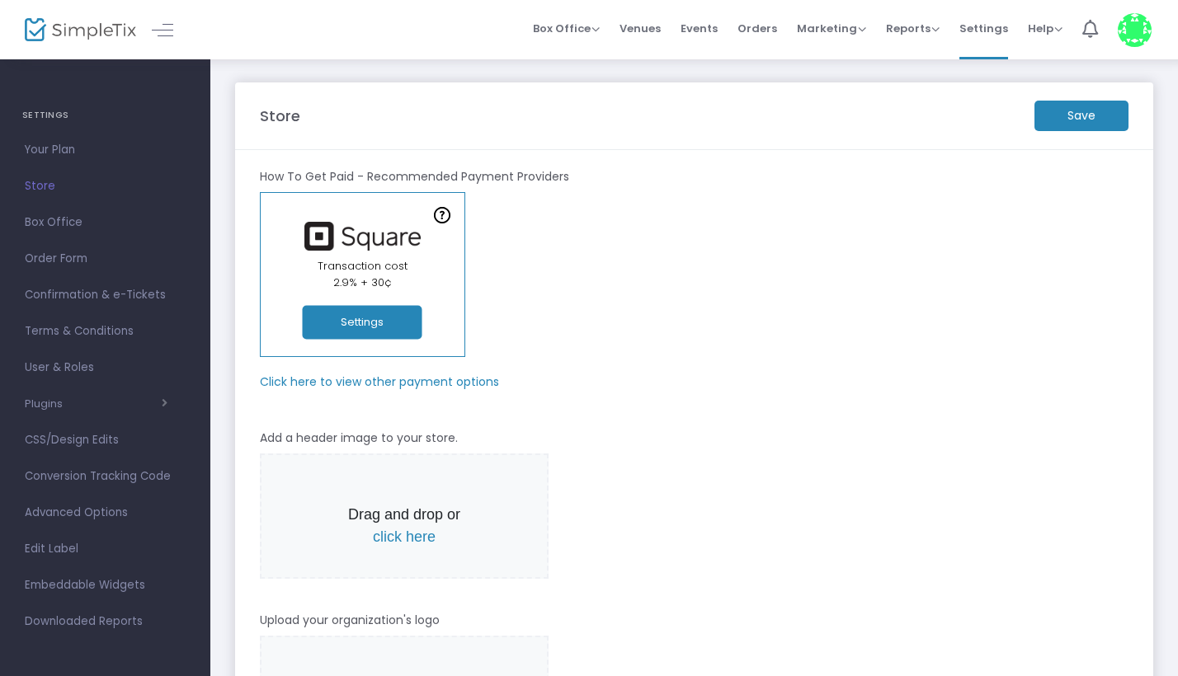
click at [410, 317] on button "Settings" at bounding box center [363, 323] width 120 height 34
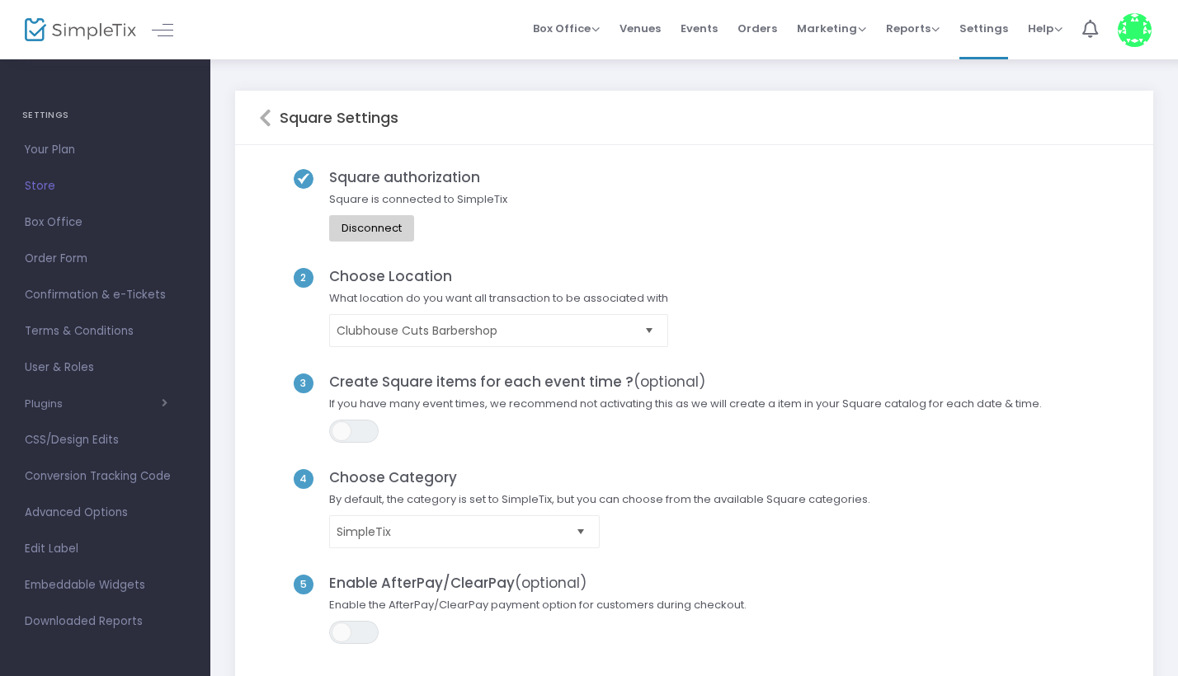
click at [651, 322] on span "Select" at bounding box center [649, 330] width 27 height 27
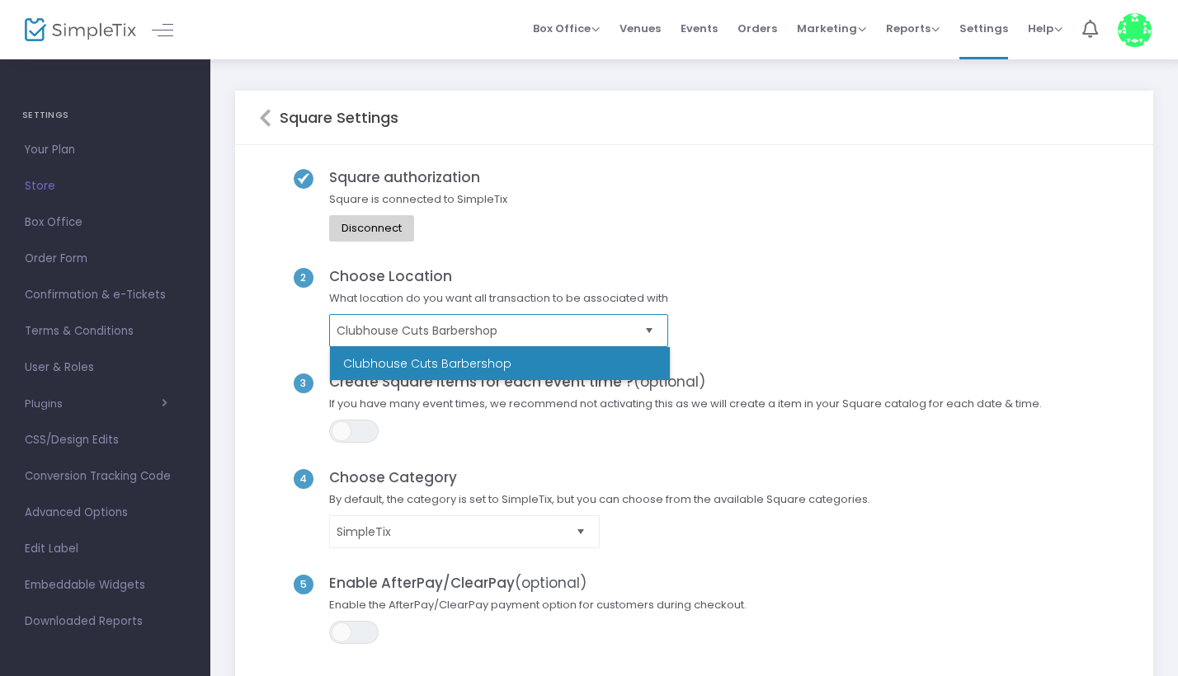
click at [590, 331] on span "Clubhouse Cuts Barbershop" at bounding box center [486, 330] width 301 height 16
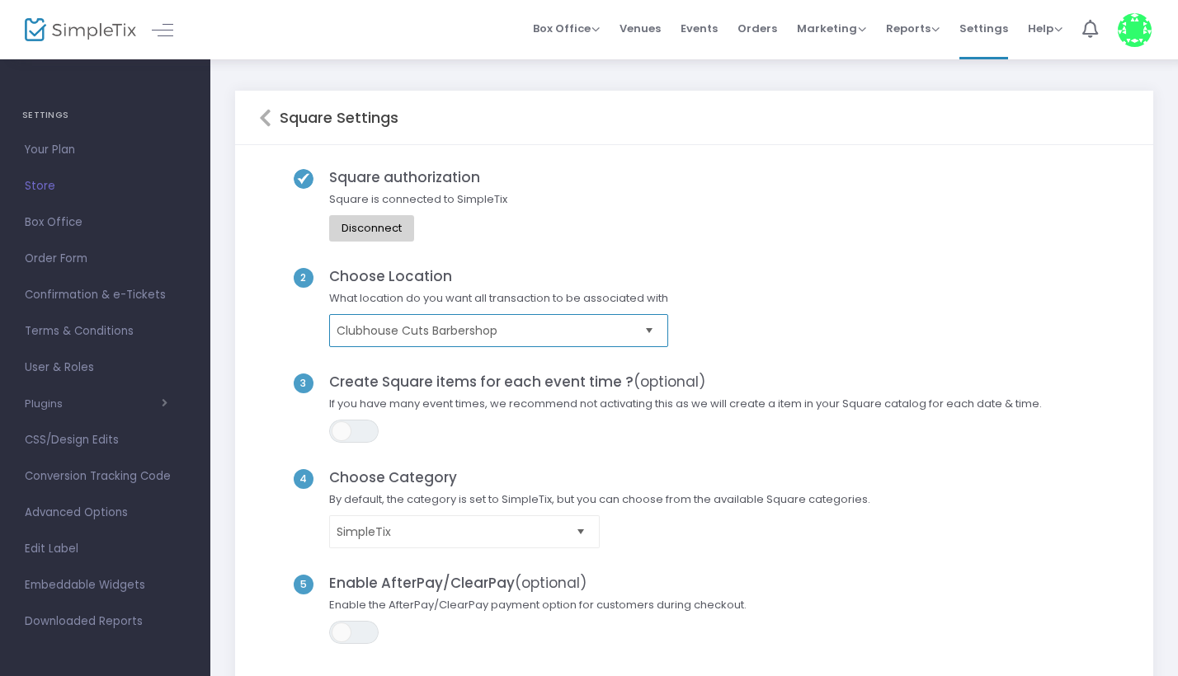
click at [584, 327] on span "Clubhouse Cuts Barbershop" at bounding box center [486, 330] width 301 height 16
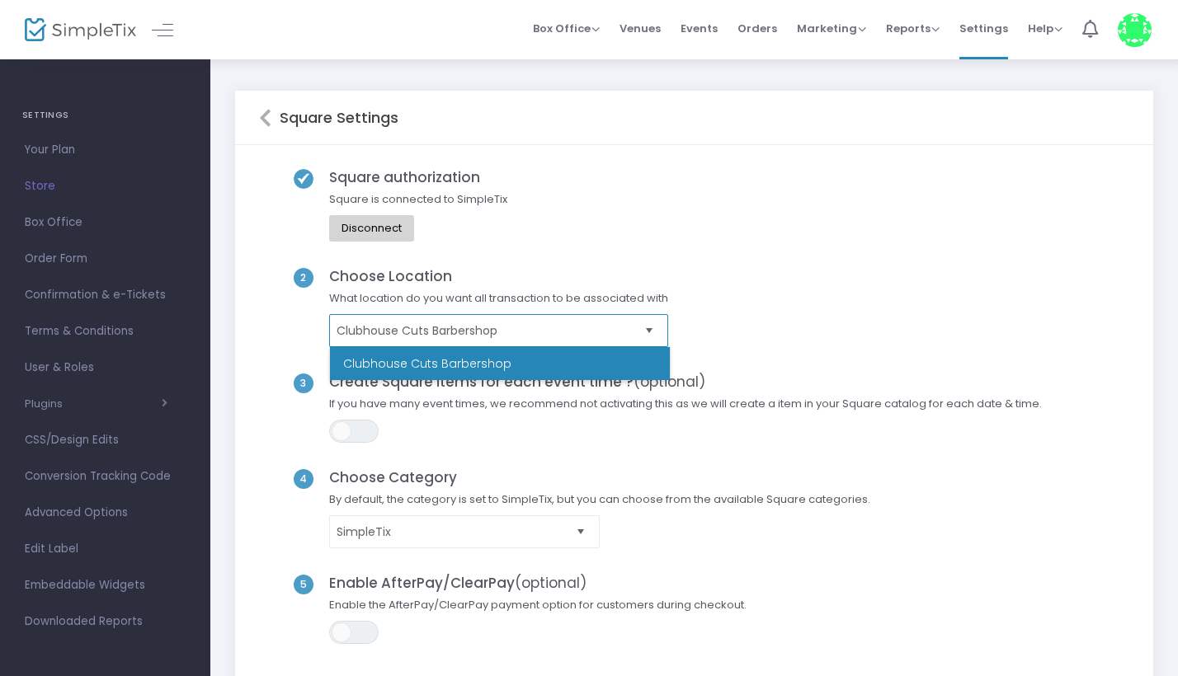
click at [584, 327] on span "Clubhouse Cuts Barbershop" at bounding box center [486, 330] width 301 height 16
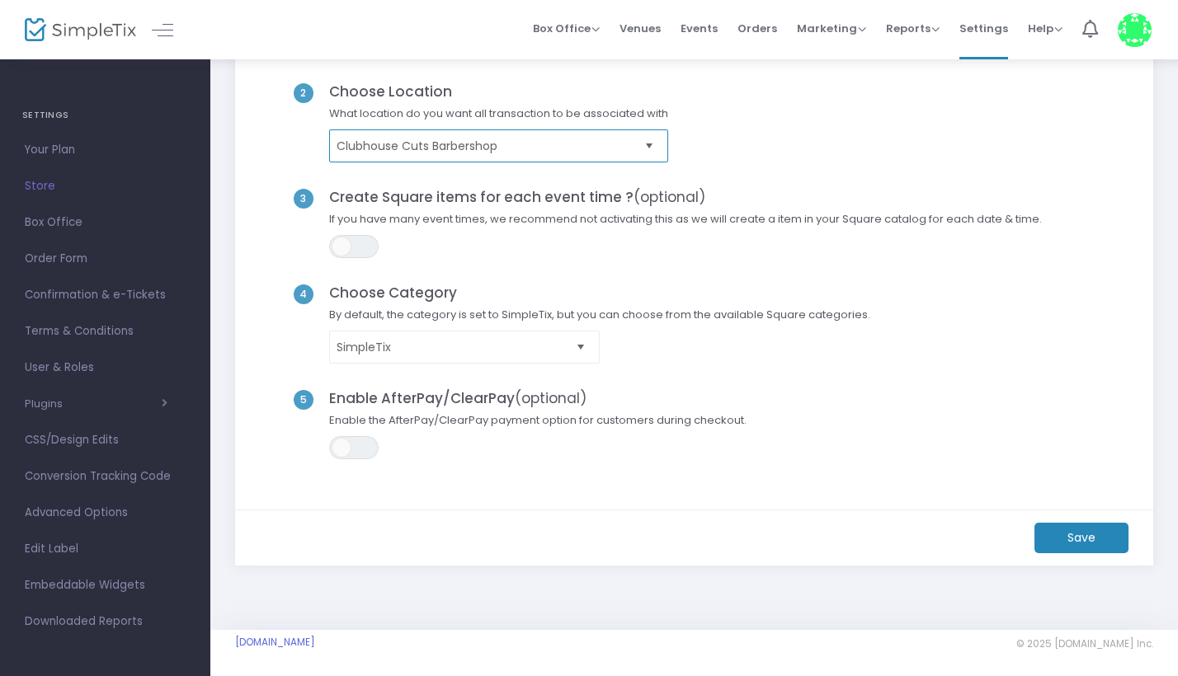
scroll to position [184, 0]
click at [1084, 535] on m-button "Save" at bounding box center [1081, 539] width 94 height 31
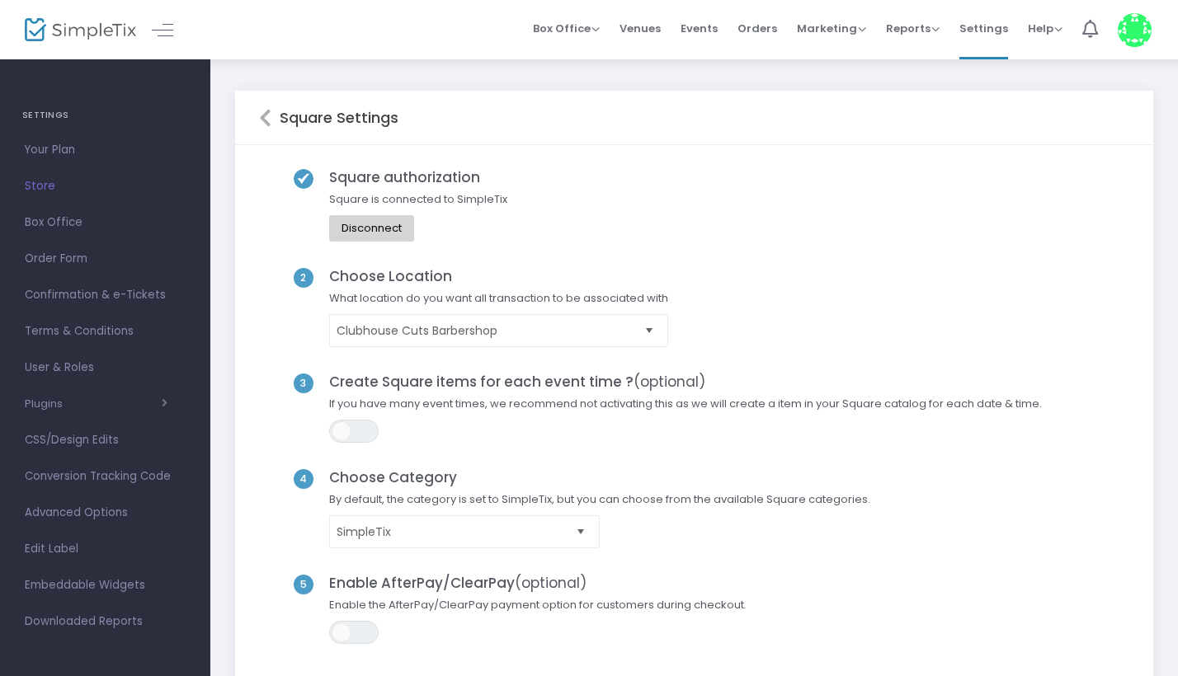
scroll to position [0, 0]
